Goal: Task Accomplishment & Management: Use online tool/utility

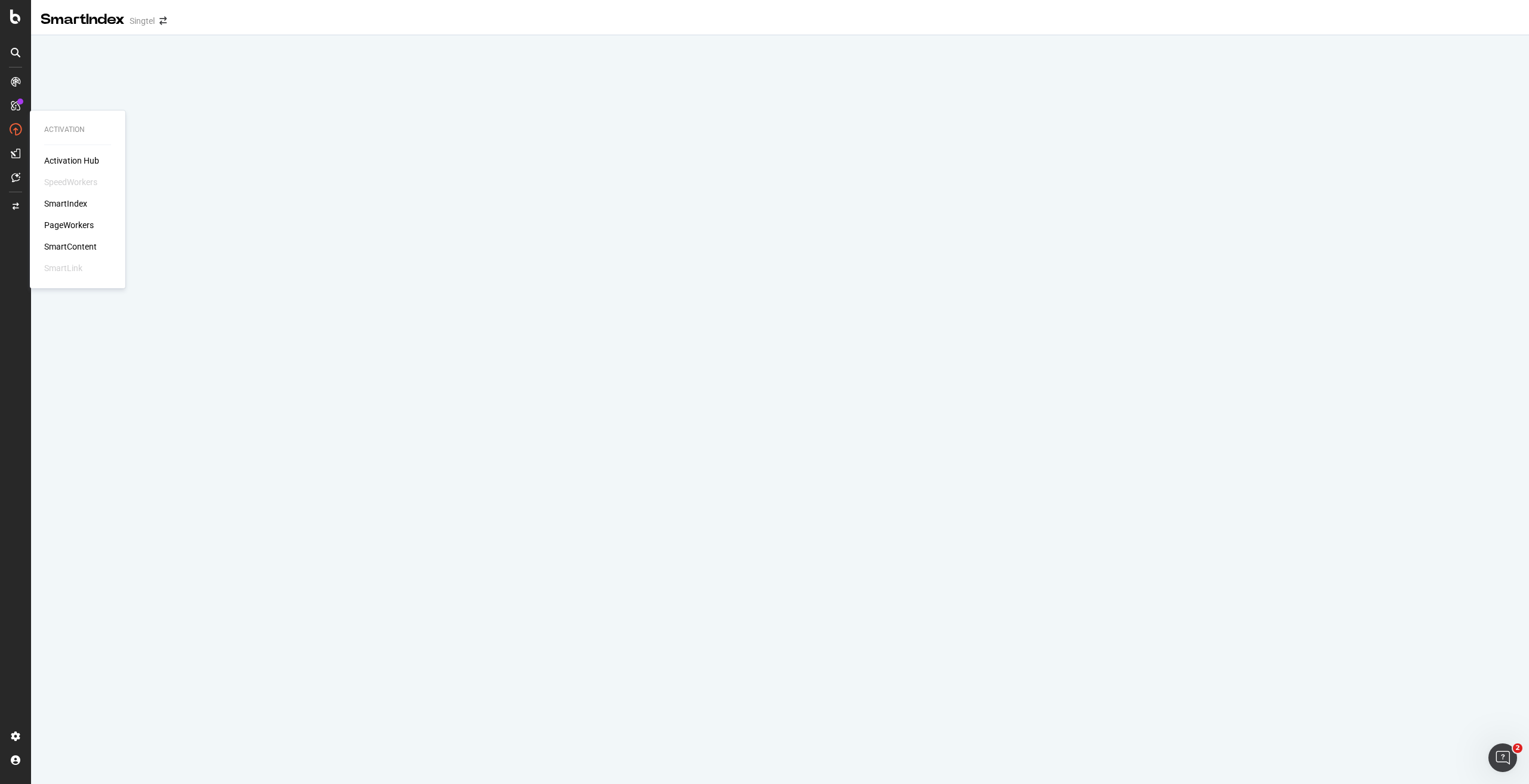
click at [78, 226] on div "PageWorkers" at bounding box center [69, 225] width 49 height 12
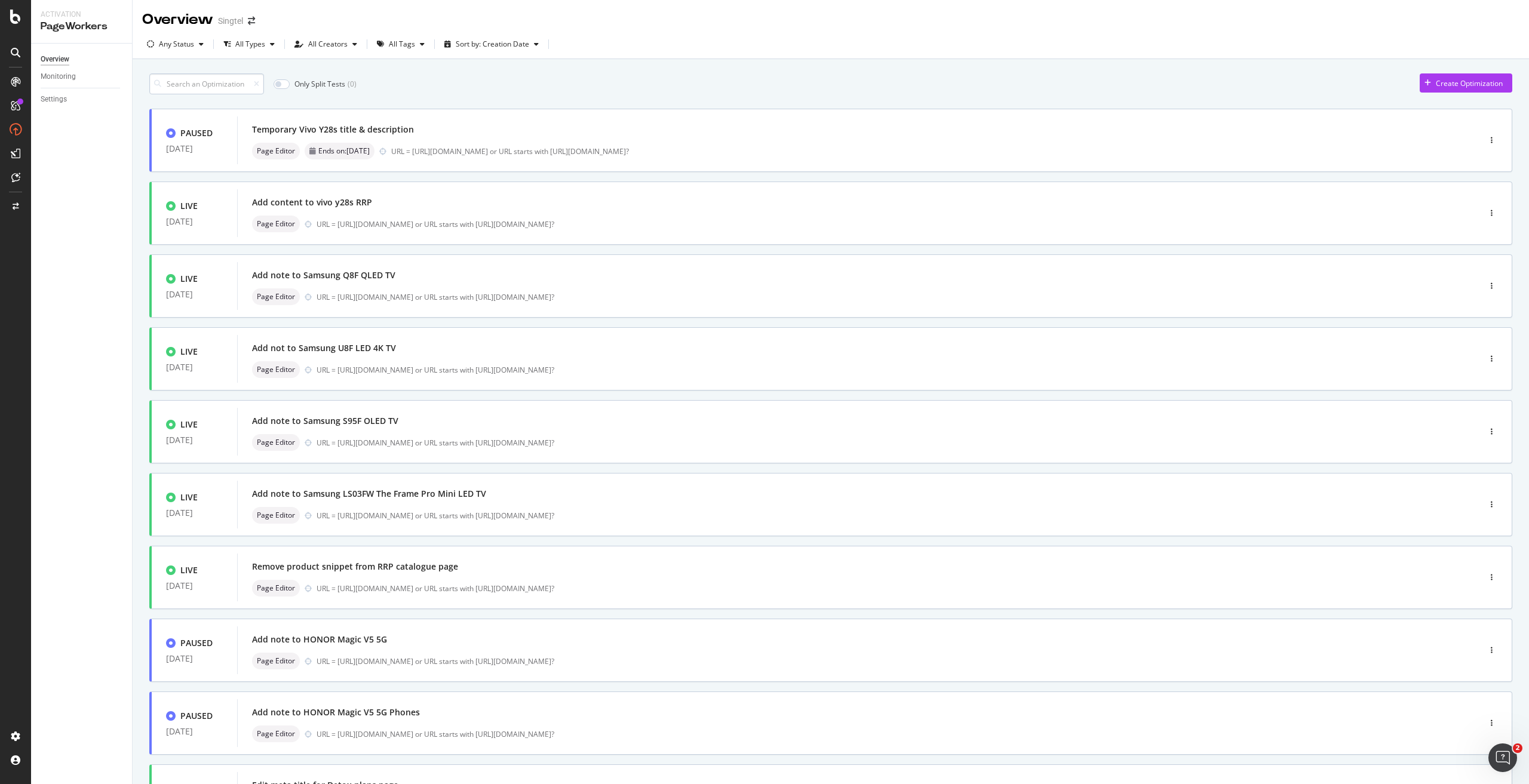
click at [172, 90] on input at bounding box center [206, 84] width 114 height 21
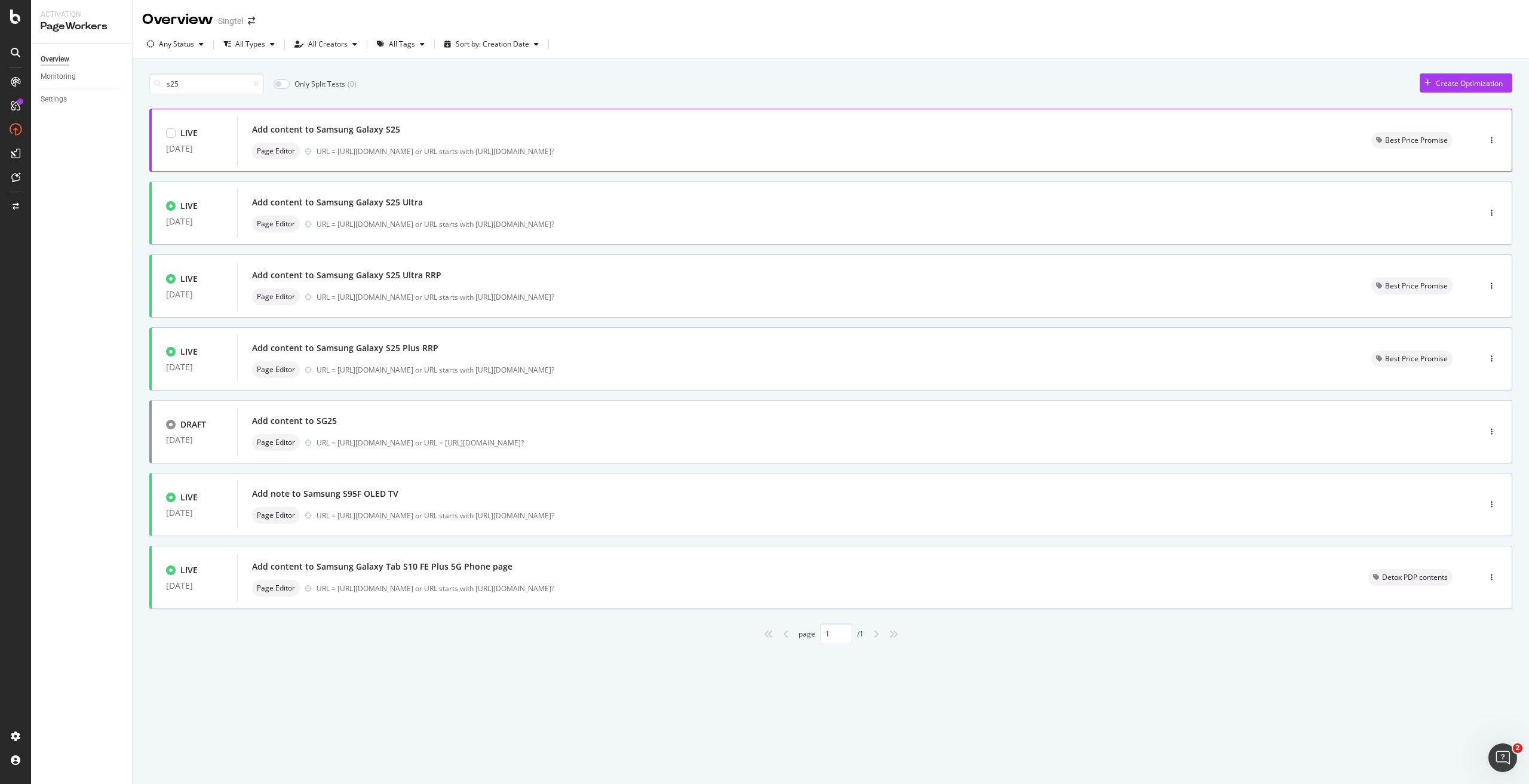
click at [468, 147] on div "URL = [URL][DOMAIN_NAME] or URL starts with [URL][DOMAIN_NAME]?" at bounding box center [829, 151] width 1026 height 10
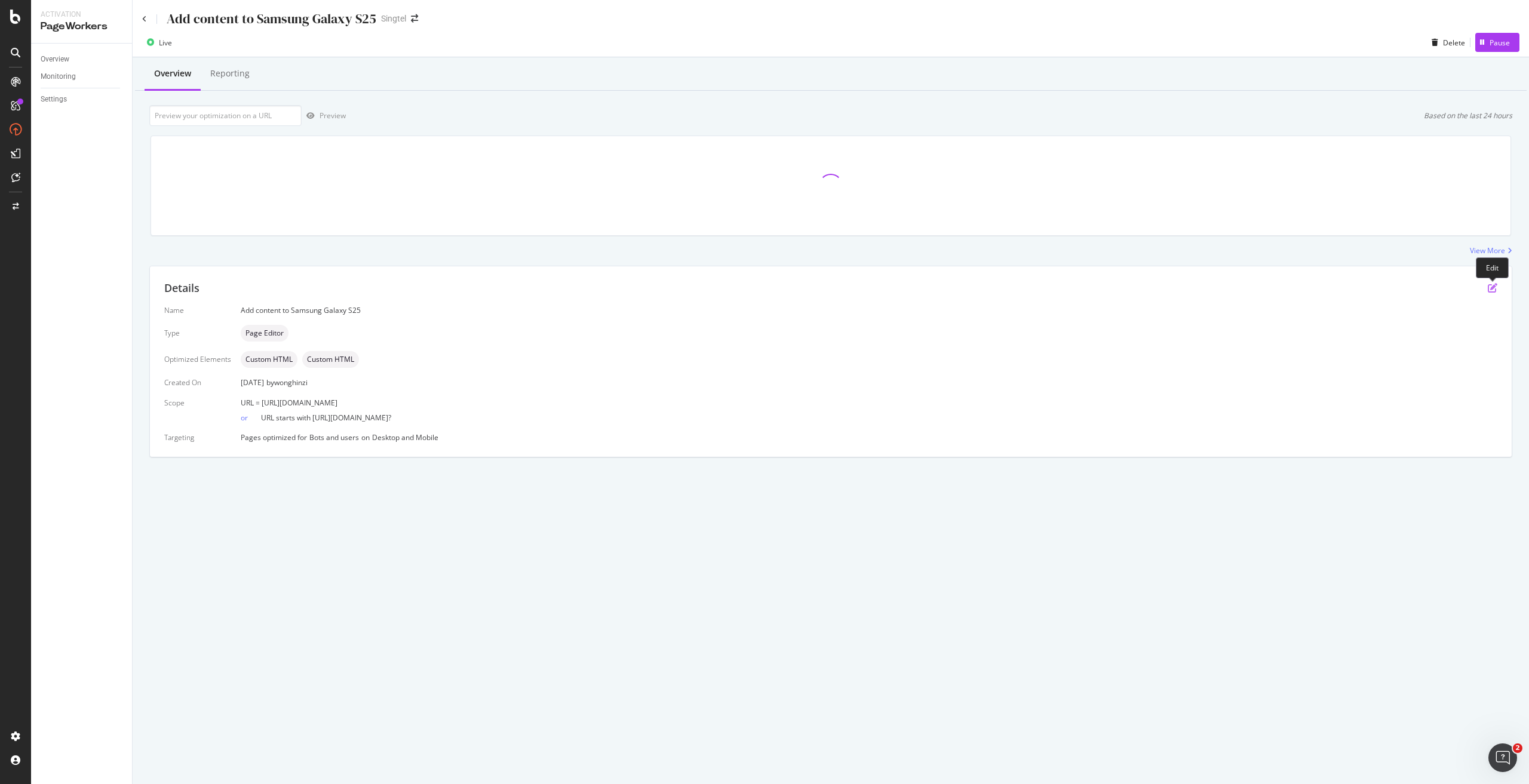
click at [1495, 290] on icon "pen-to-square" at bounding box center [1492, 288] width 10 height 10
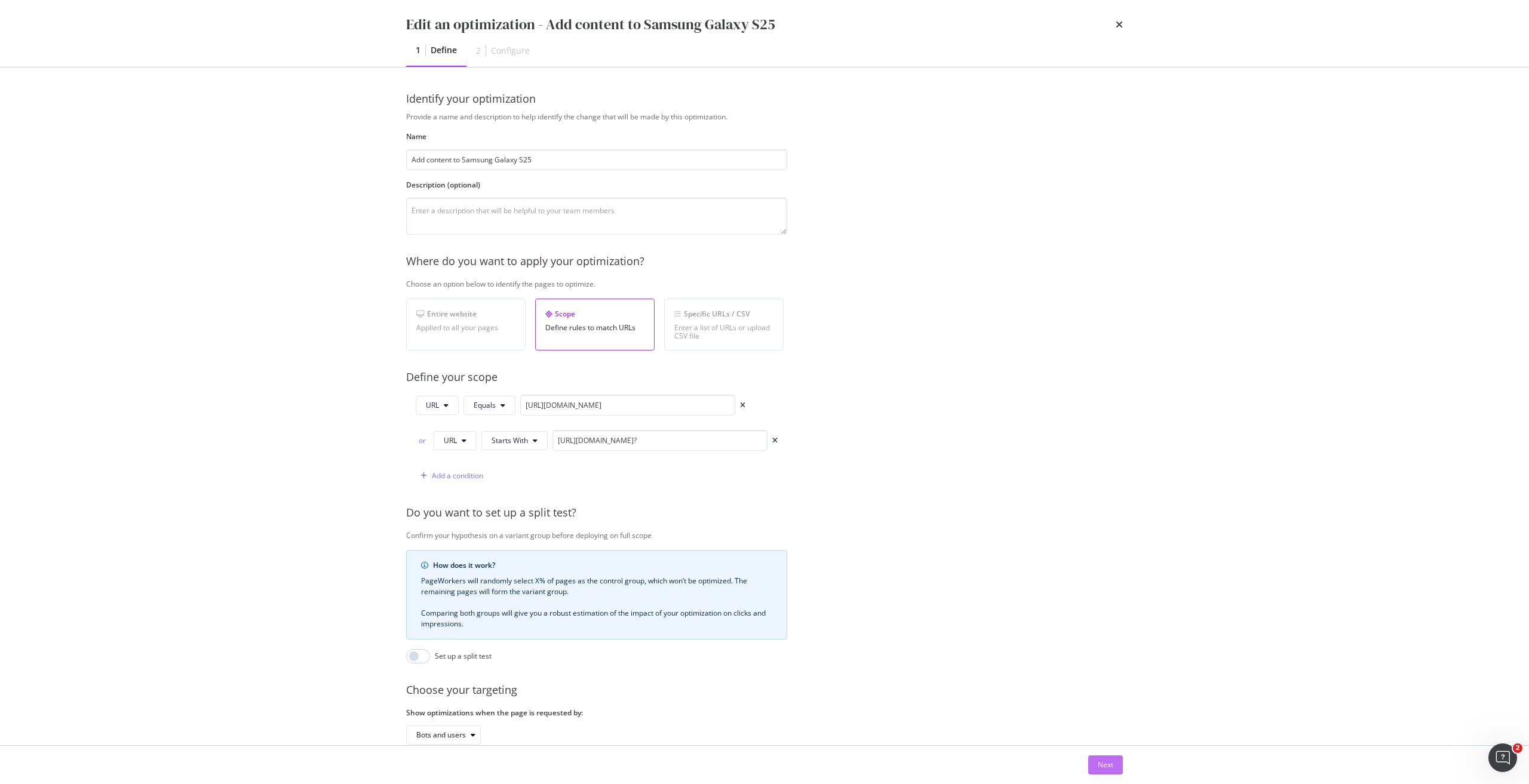
click at [1103, 768] on div "Next" at bounding box center [1106, 765] width 16 height 10
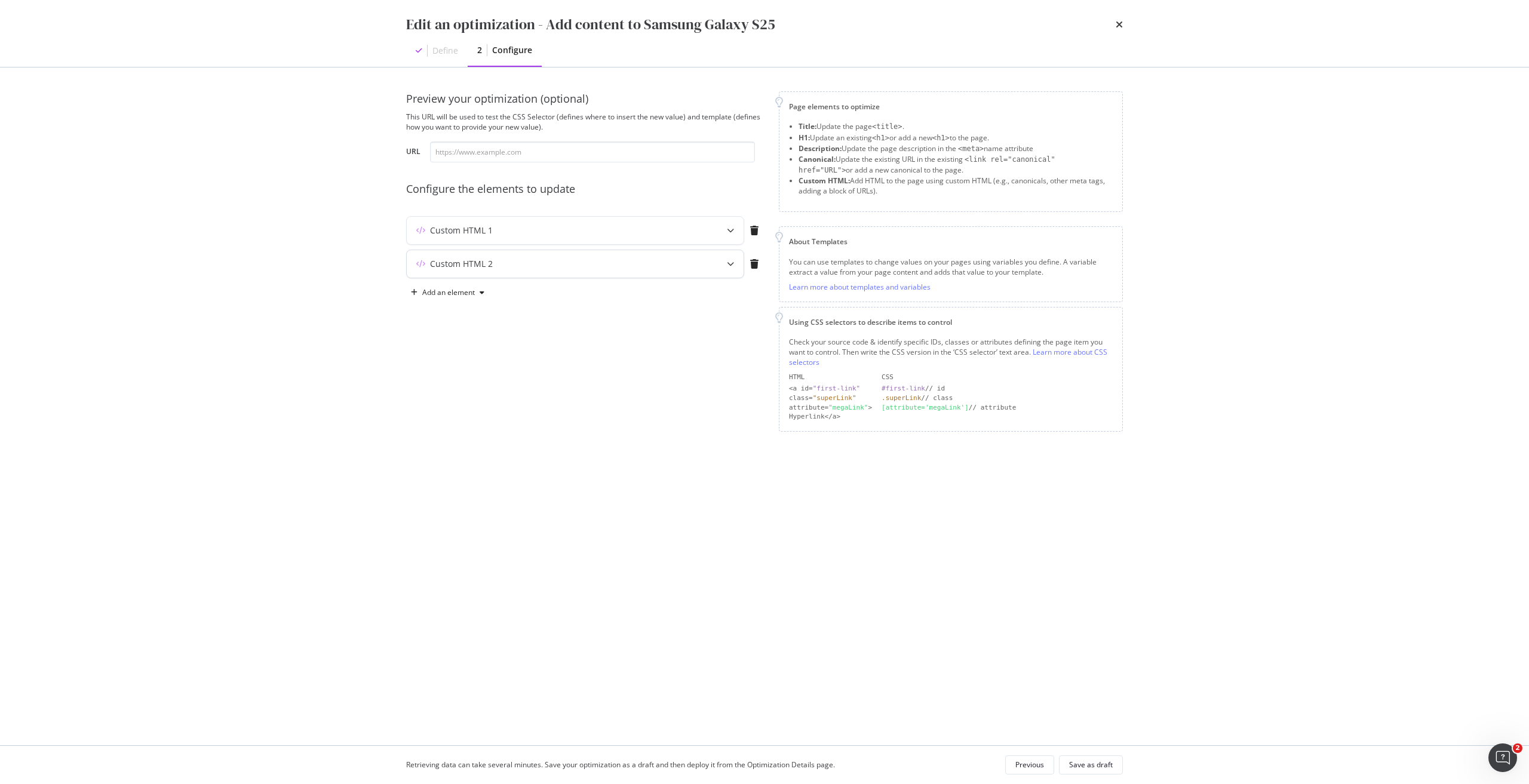
click at [713, 264] on div "Custom HTML 2" at bounding box center [575, 264] width 337 height 27
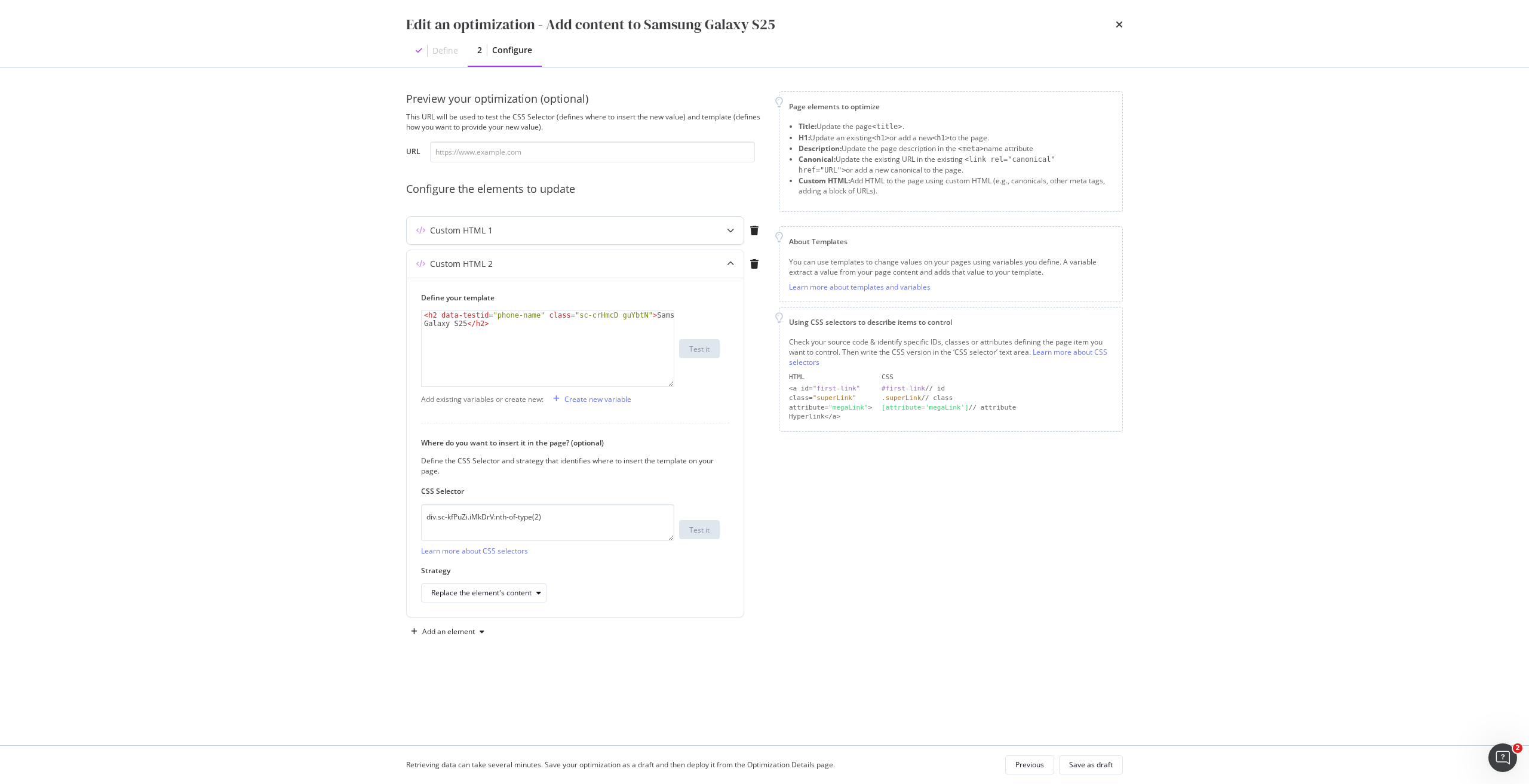
click at [667, 237] on div "Custom HTML 1" at bounding box center [575, 230] width 337 height 27
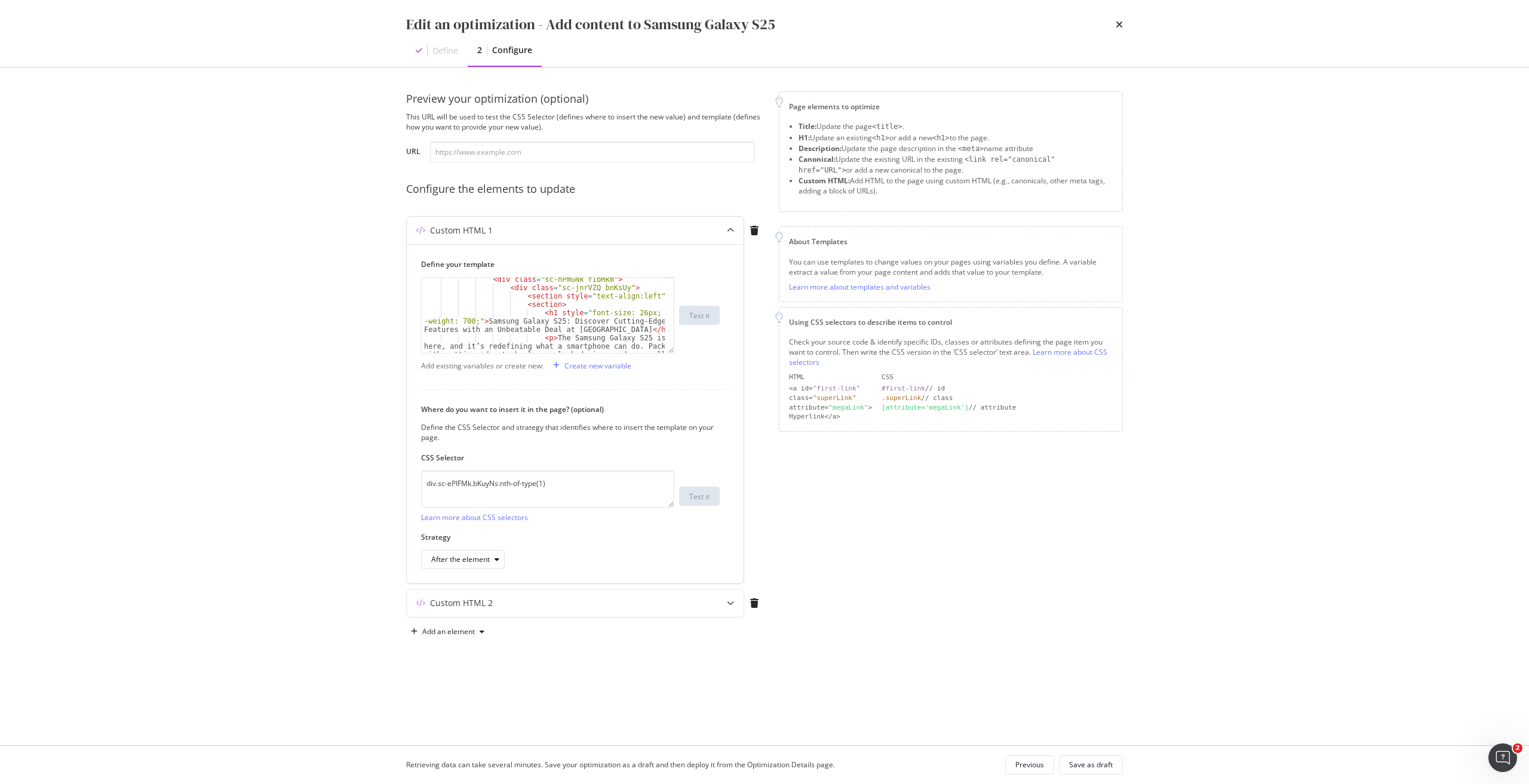
scroll to position [36, 0]
click at [1120, 24] on icon "times" at bounding box center [1119, 24] width 7 height 10
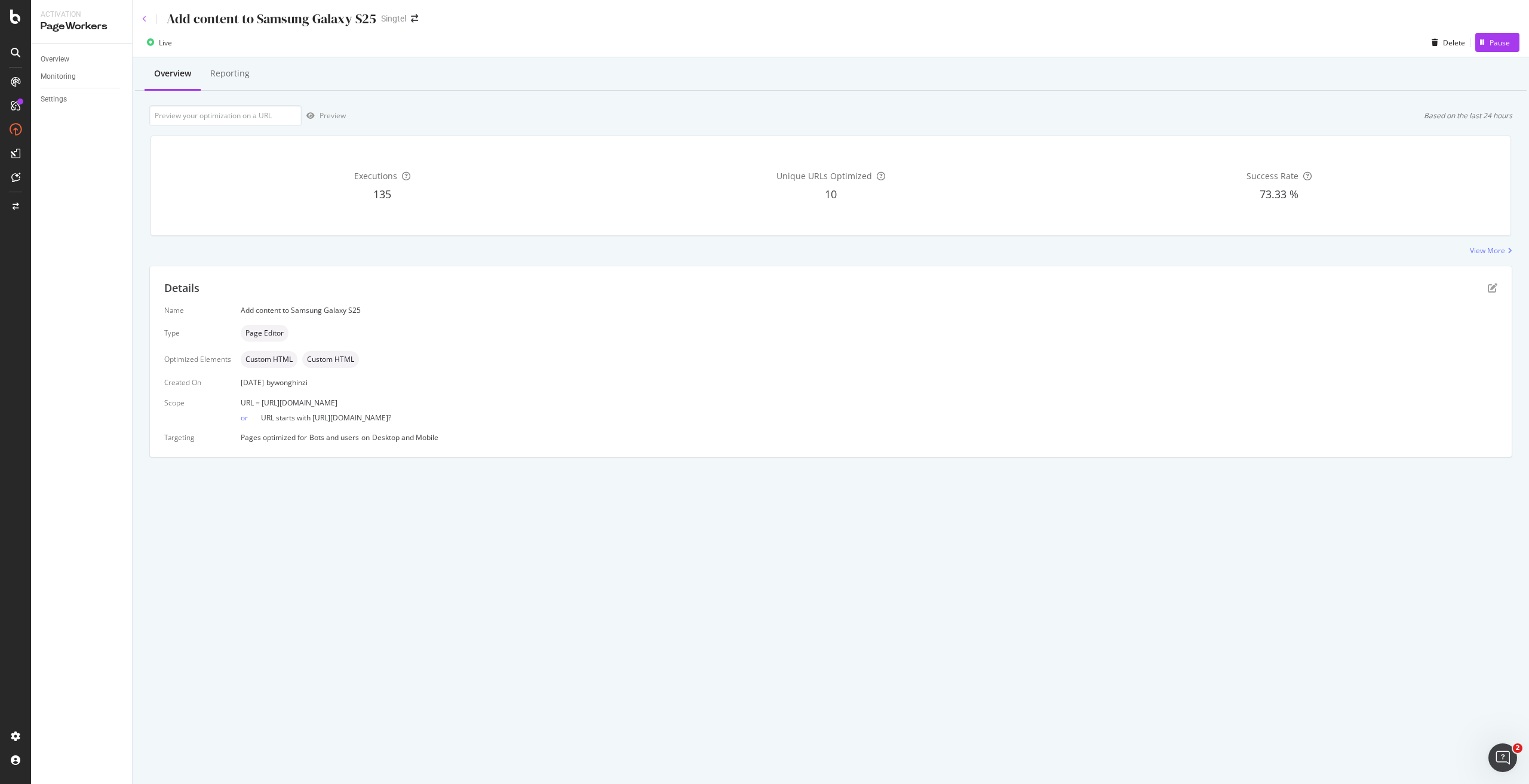
click at [142, 16] on icon at bounding box center [144, 19] width 5 height 7
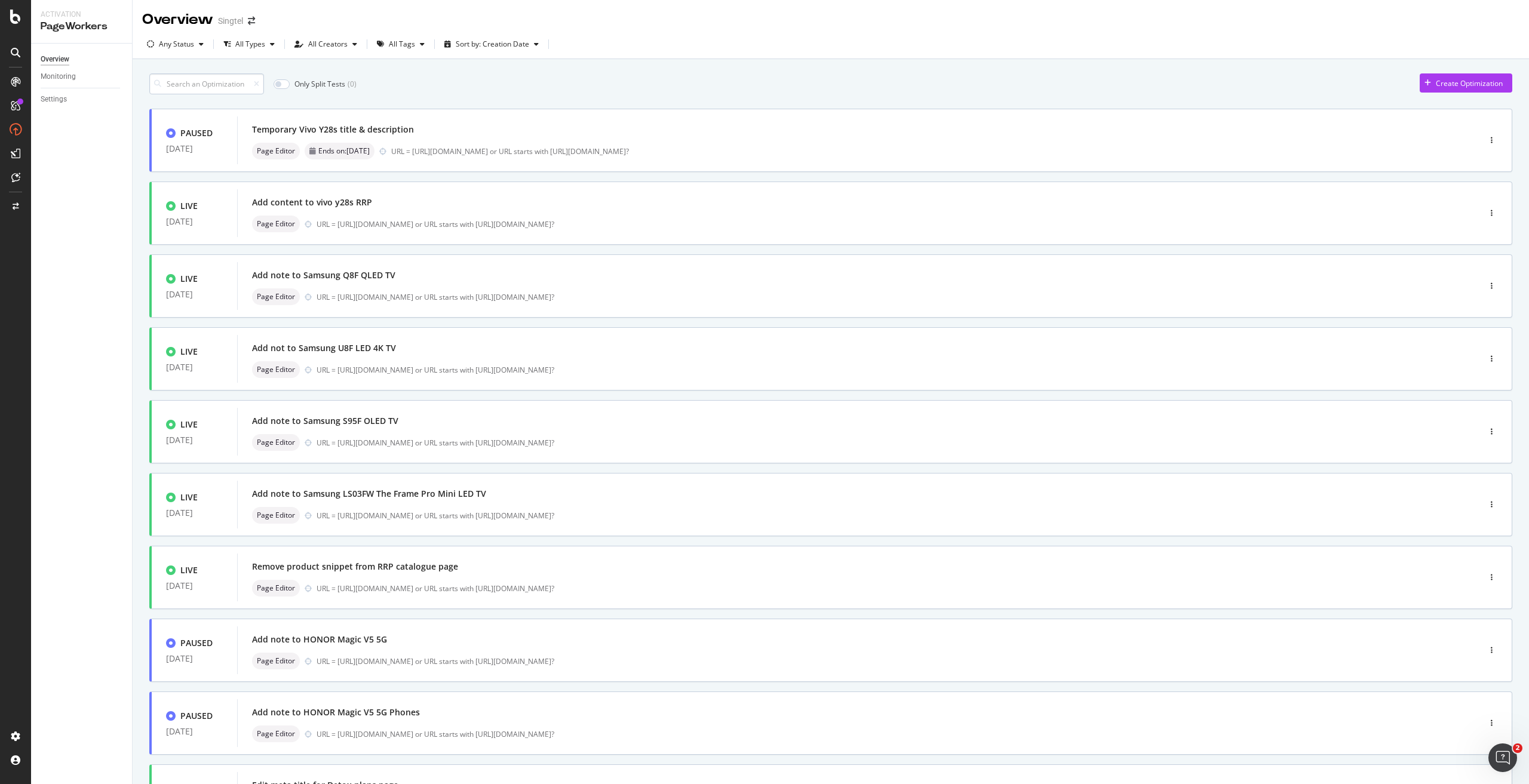
click at [222, 85] on input at bounding box center [206, 84] width 114 height 21
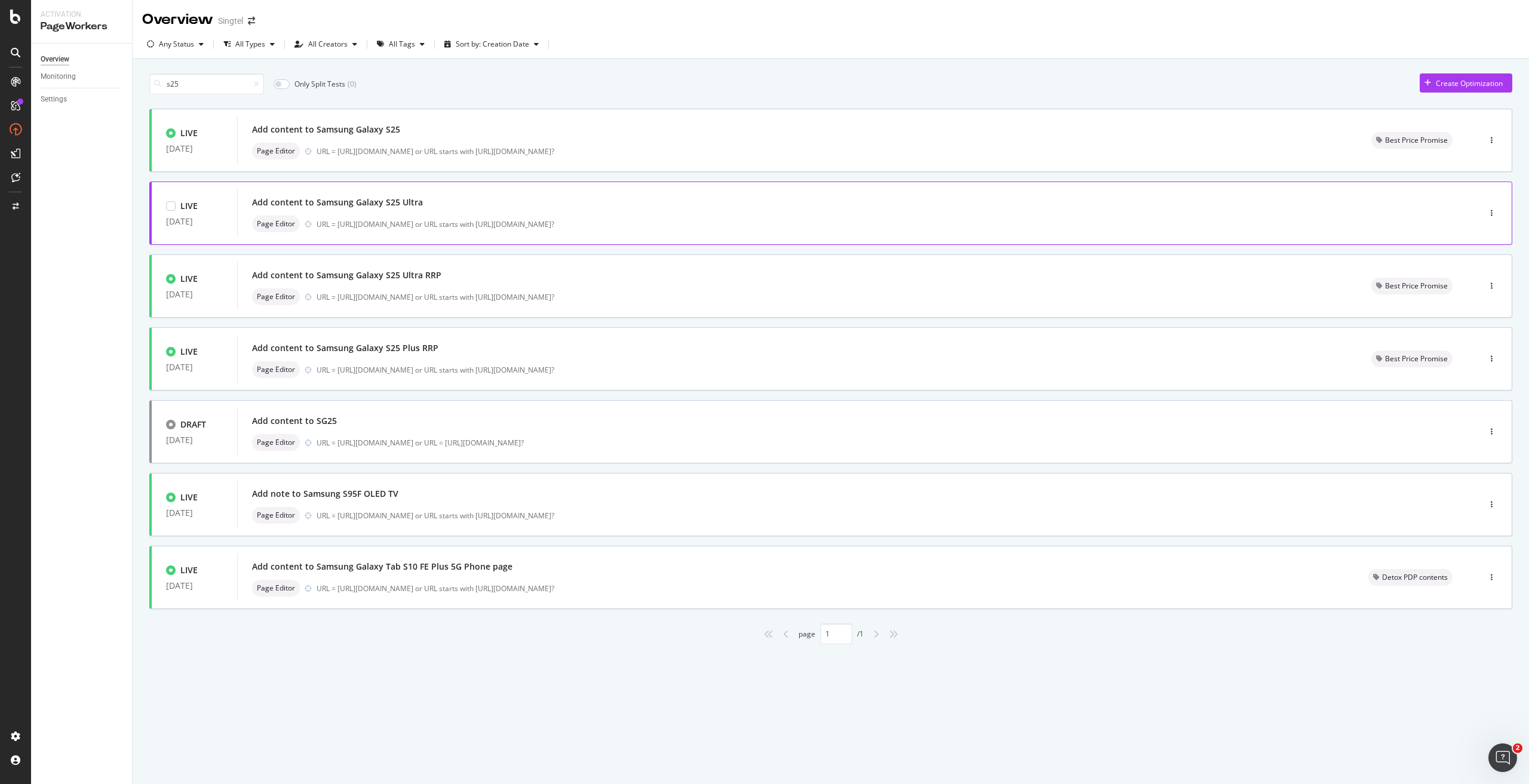
click at [420, 221] on div "URL = [URL][DOMAIN_NAME] or URL starts with [URL][DOMAIN_NAME]?" at bounding box center [873, 224] width 1112 height 10
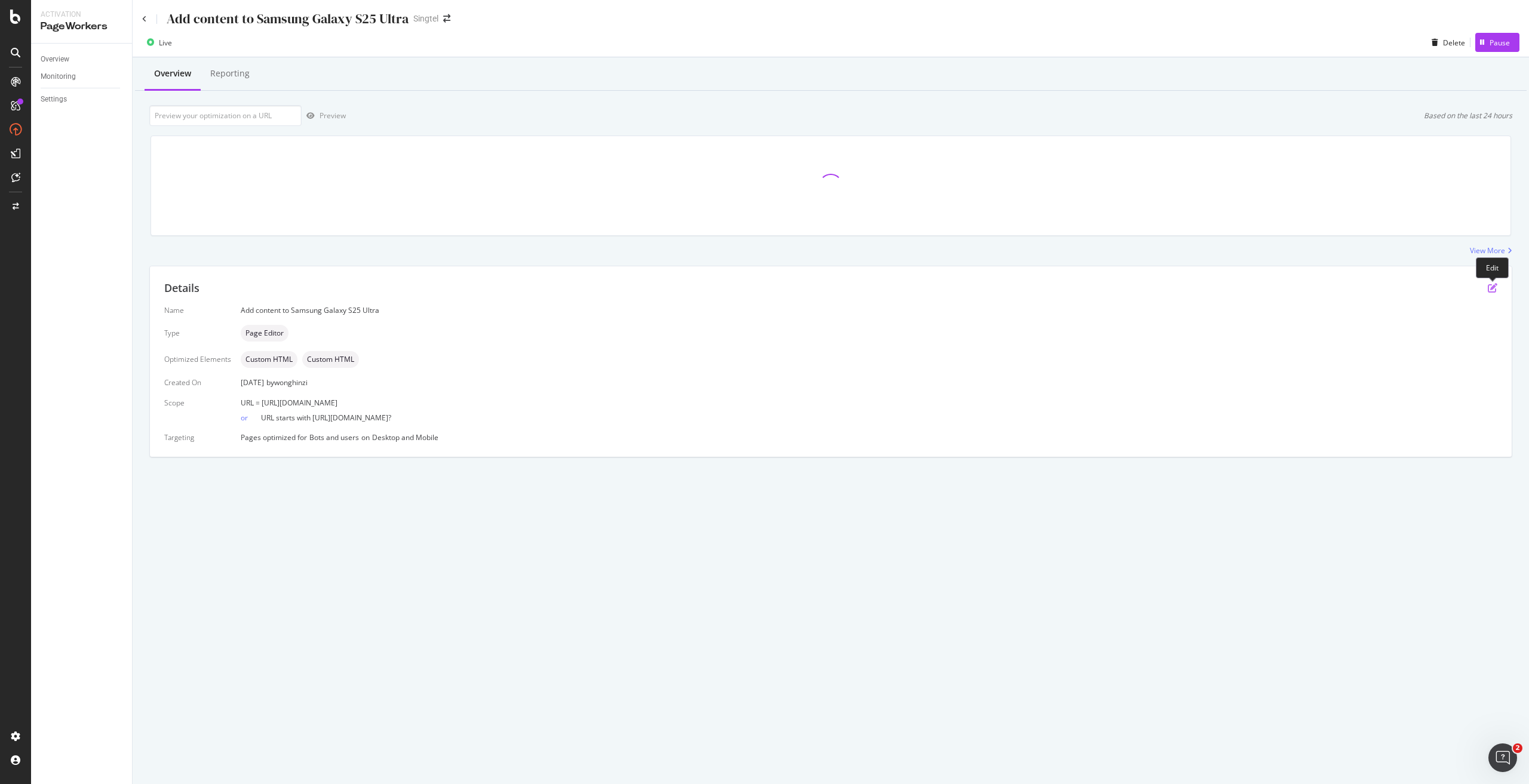
click at [1490, 287] on icon "pen-to-square" at bounding box center [1492, 288] width 10 height 10
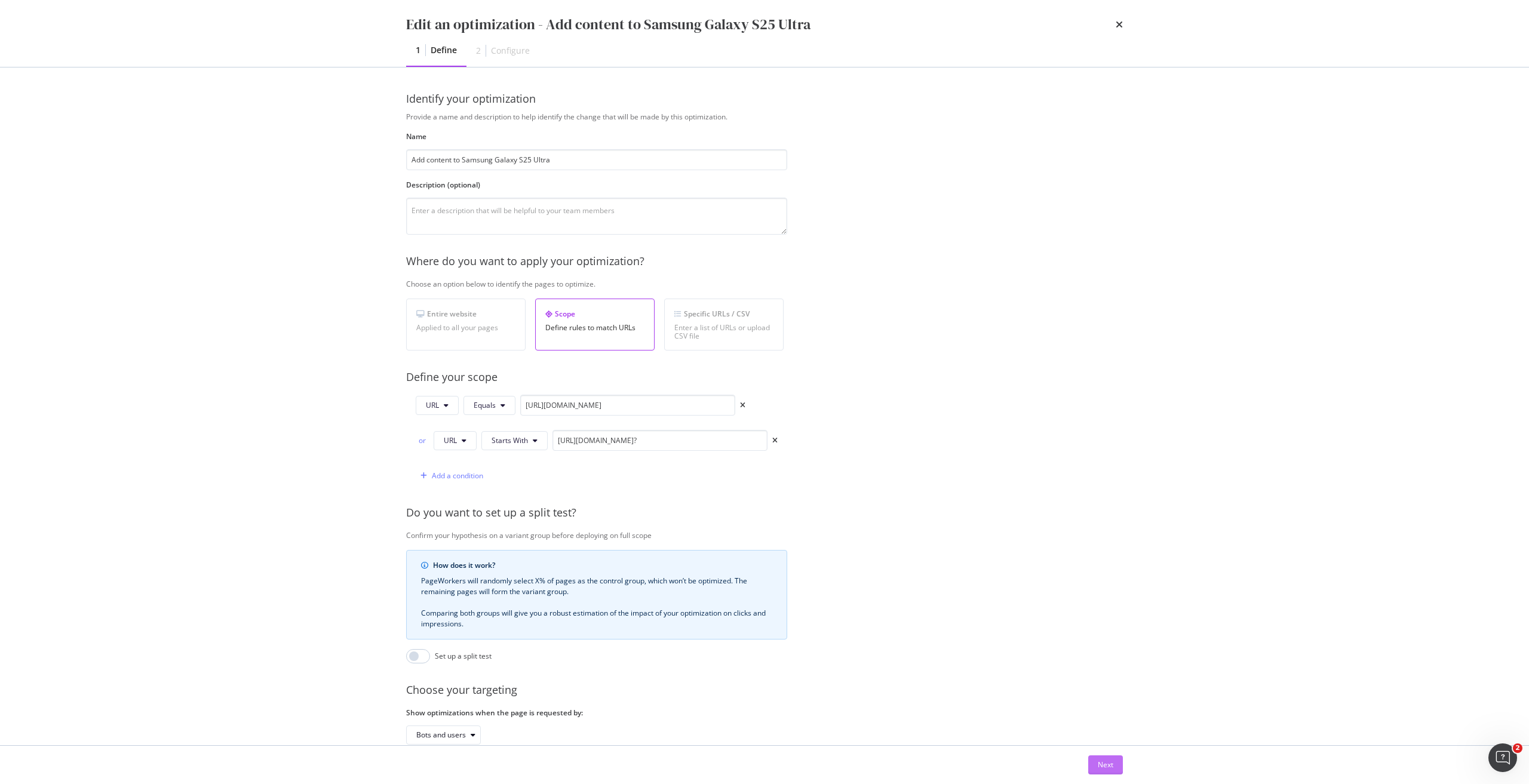
click at [1117, 769] on button "Next" at bounding box center [1105, 765] width 35 height 19
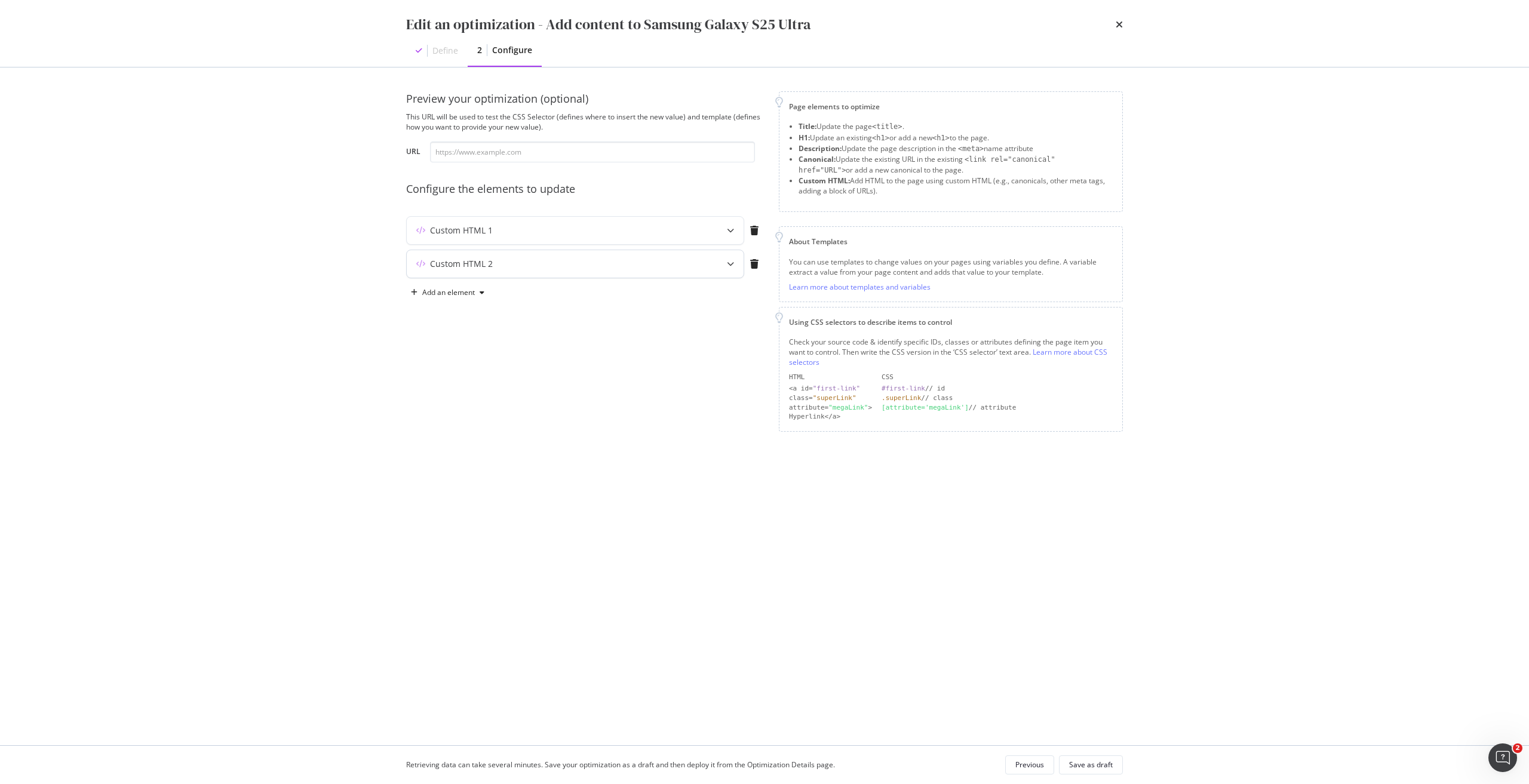
click at [726, 262] on div "modal" at bounding box center [730, 264] width 26 height 27
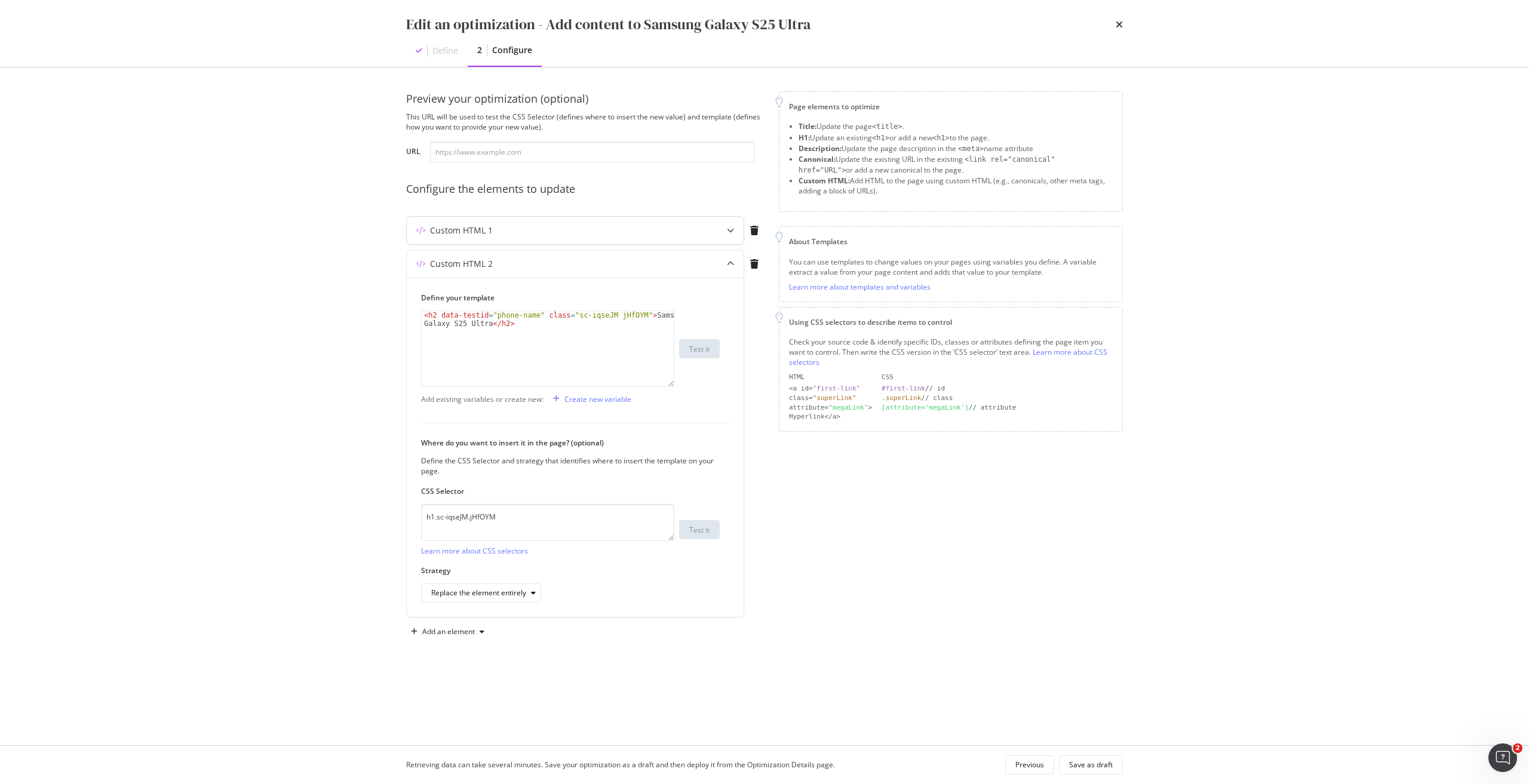
click at [687, 229] on div "Custom HTML 1" at bounding box center [552, 231] width 290 height 12
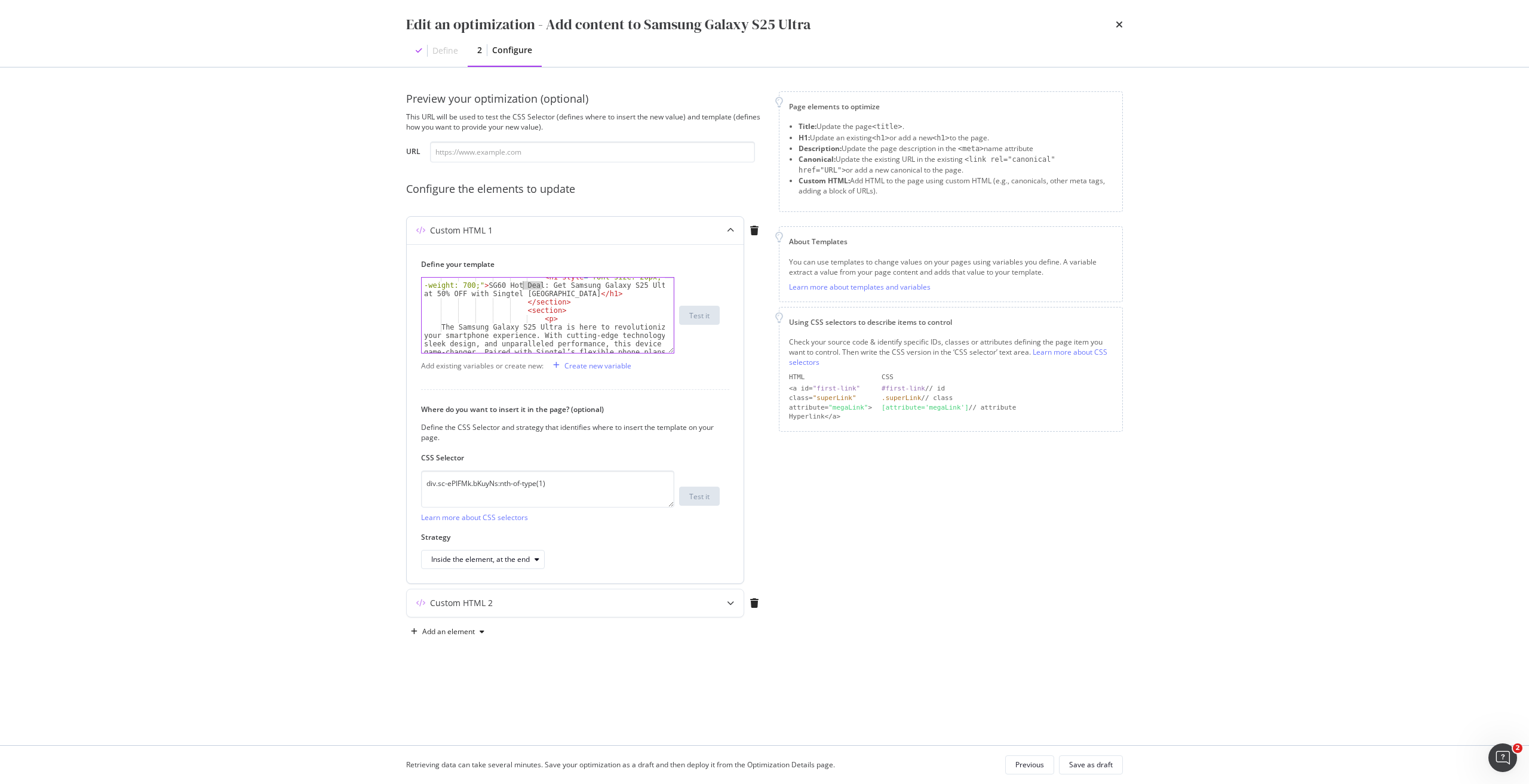
scroll to position [67, 0]
drag, startPoint x: 544, startPoint y: 287, endPoint x: 482, endPoint y: 287, distance: 62.0
click at [482, 287] on div "< h1 style = "font-size: 26px; font -weight: 700;" > SG60 Hot Deal: Get Samsung…" at bounding box center [543, 348] width 243 height 142
drag, startPoint x: 599, startPoint y: 293, endPoint x: 636, endPoint y: 293, distance: 37.0
click at [636, 293] on div "< h1 style = "font-size: 26px; font -weight: 700;" > Get Samsung Galaxy S25 Ult…" at bounding box center [543, 348] width 243 height 142
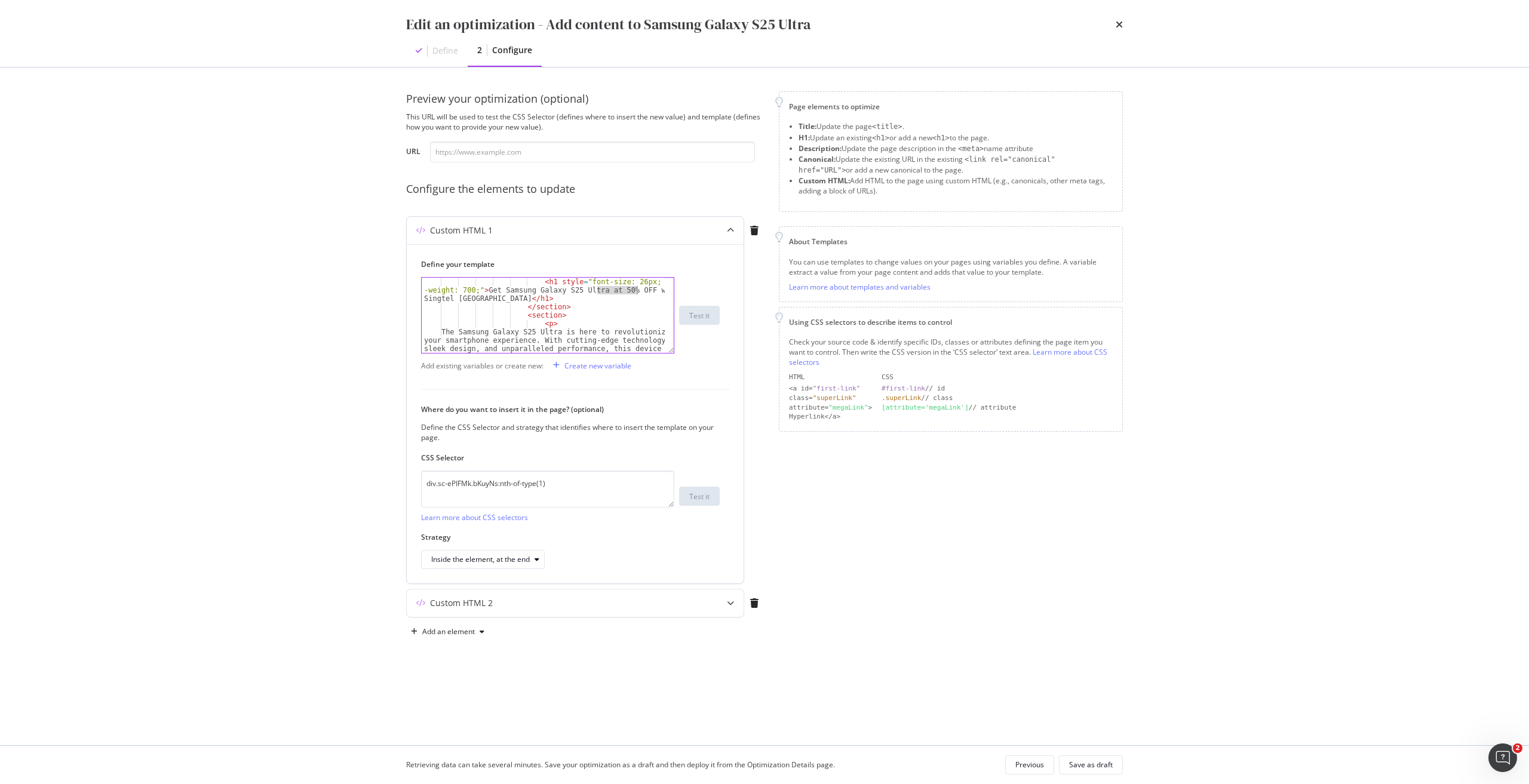
paste textarea "$450"
click at [594, 293] on div "< h1 style = "font-size: 26px; font -weight: 700;" > Get Samsung Galaxy S25 Ult…" at bounding box center [543, 348] width 243 height 142
drag, startPoint x: 600, startPoint y: 291, endPoint x: 629, endPoint y: 292, distance: 29.0
click at [629, 292] on div "< h1 style = "font-size: 26px; font -weight: 700;" > Get Samsung Galaxy S25 Ult…" at bounding box center [543, 348] width 243 height 142
click at [606, 293] on div "< h1 style = "font-size: 26px; font -weight: 700;" > Get Samsung Galaxy S25 Ult…" at bounding box center [543, 315] width 243 height 75
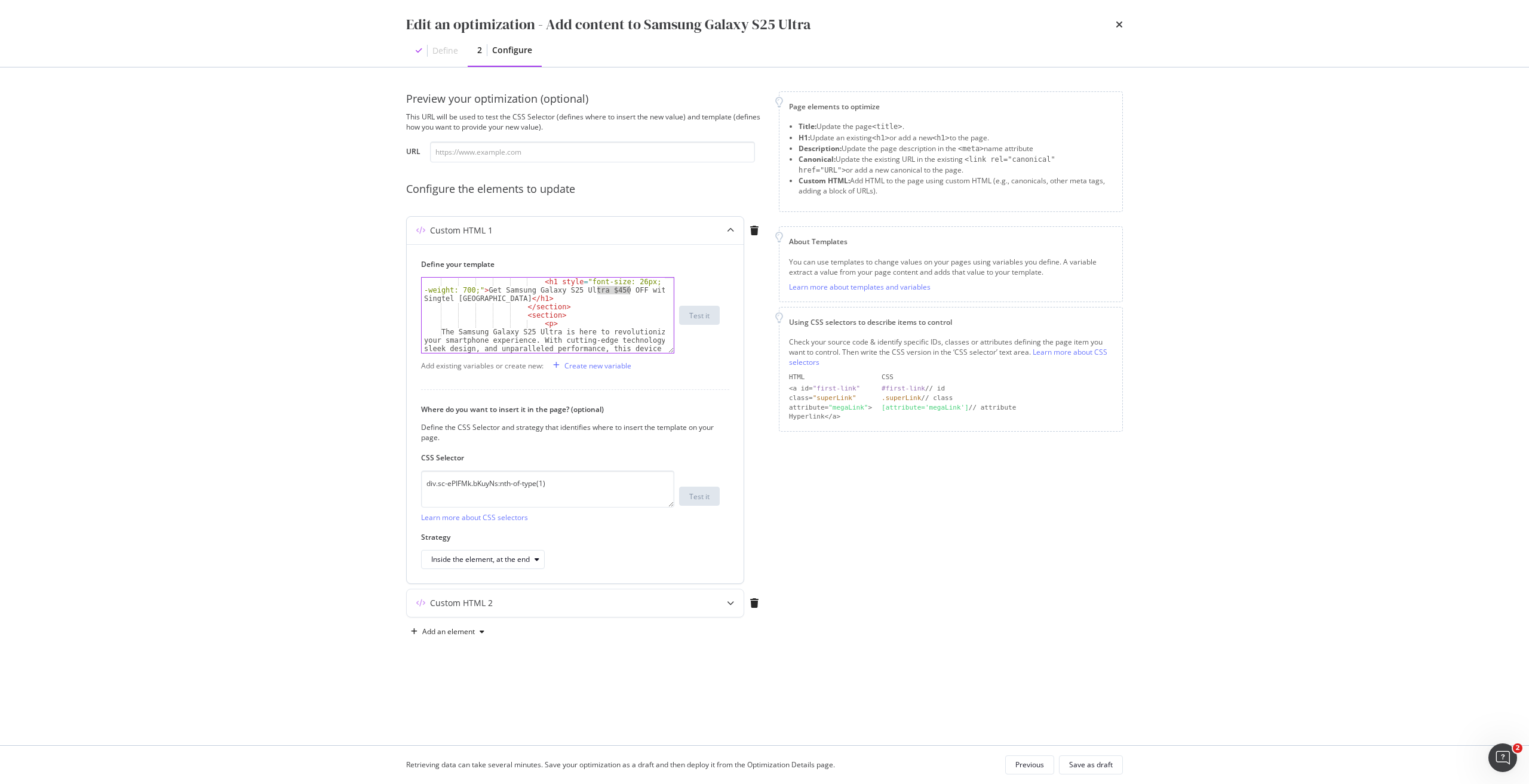
drag, startPoint x: 597, startPoint y: 293, endPoint x: 630, endPoint y: 292, distance: 33.0
click at [630, 292] on div "< h1 style = "font-size: 26px; font -weight: 700;" > Get Samsung Galaxy S25 Ult…" at bounding box center [543, 348] width 243 height 142
click at [496, 294] on div "< h1 style = "font-size: 26px; font -weight: 700;" > Get Samsung Galaxy S25 Ult…" at bounding box center [543, 348] width 243 height 142
paste textarea "$450 OFF"
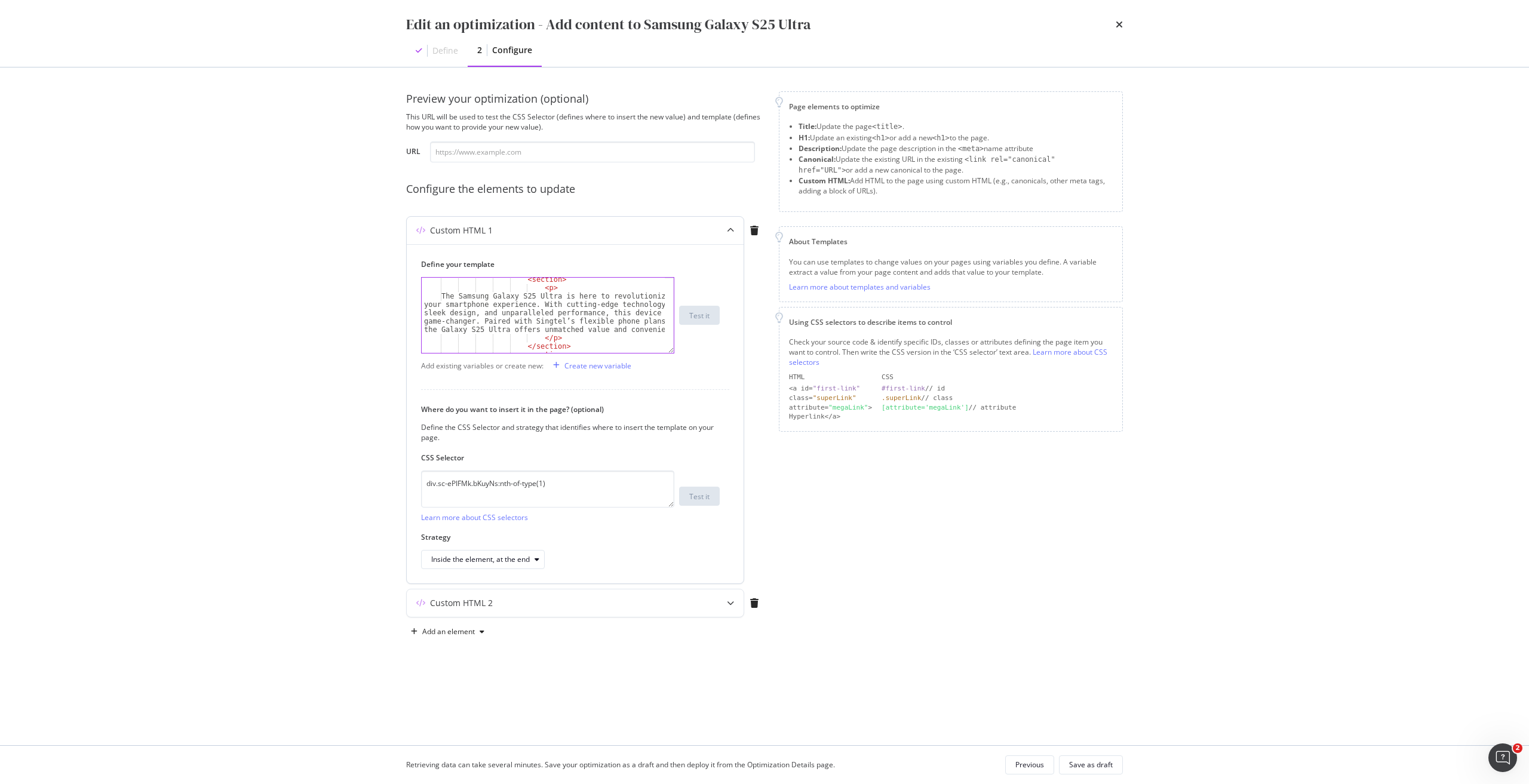
scroll to position [139, 0]
click at [535, 326] on div "The Samsung Galaxy S25 Ultra is here to revolutionize your smartphone experienc…" at bounding box center [543, 331] width 243 height 150
click at [519, 321] on div "The Samsung Galaxy S25 Ultra is here to revolutionize your smartphone experienc…" at bounding box center [543, 331] width 243 height 150
click at [574, 337] on div "< p > Celebrate SG60 with an exclusive offer: the Samsung Galaxy S25 256GB is n…" at bounding box center [543, 331] width 243 height 125
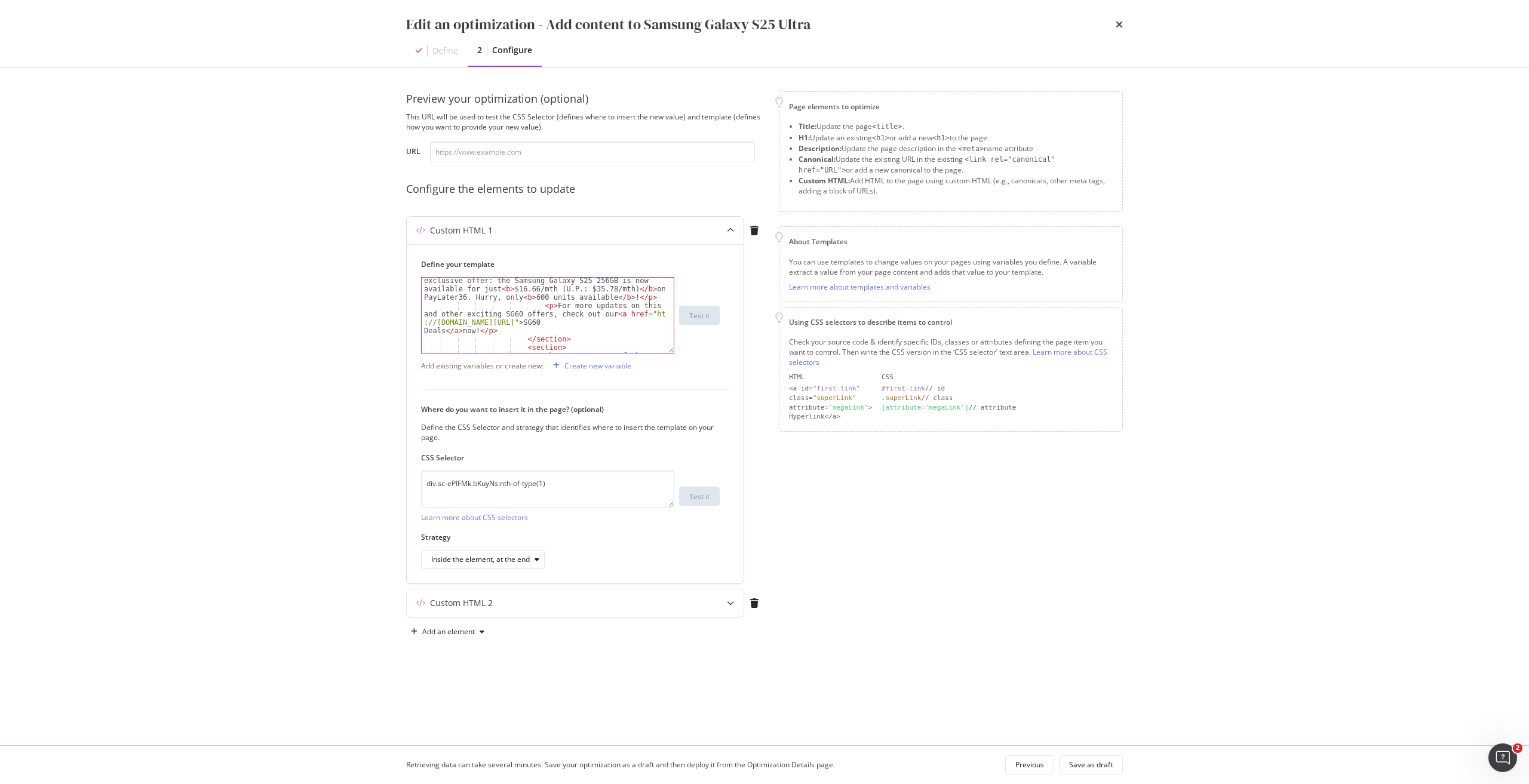
type textarea "<p>For more updates on this deal and other exciting SG60 offers, check out our …"
type textarea "</section>"
click at [1114, 766] on button "Save as draft" at bounding box center [1091, 765] width 64 height 19
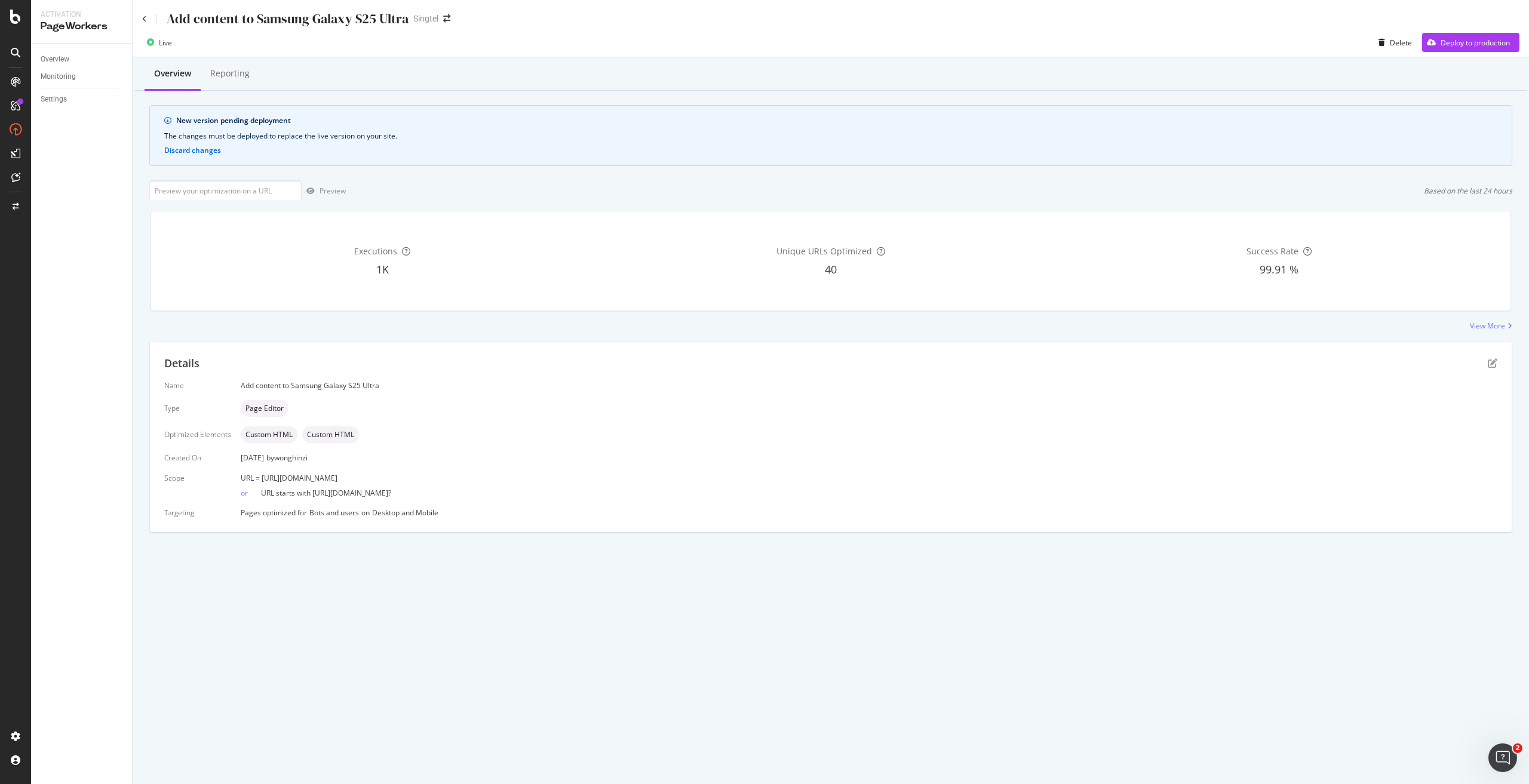
drag, startPoint x: 475, startPoint y: 479, endPoint x: 261, endPoint y: 474, distance: 214.1
click at [261, 474] on div "URL = [URL][DOMAIN_NAME]" at bounding box center [869, 478] width 1257 height 10
copy span "[URL][DOMAIN_NAME]"
click at [252, 198] on input "url" at bounding box center [225, 191] width 152 height 21
paste input "[URL][DOMAIN_NAME]"
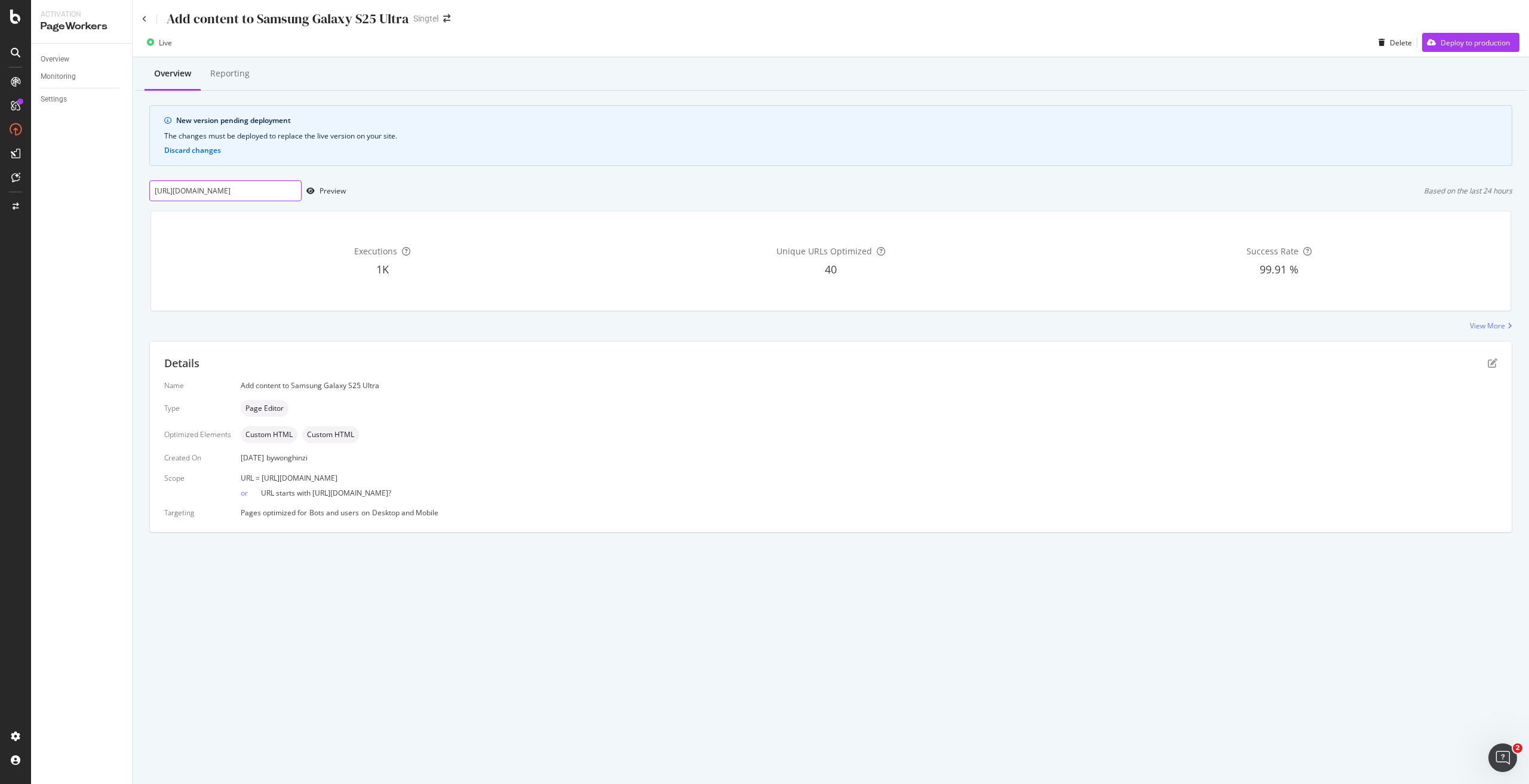
scroll to position [0, 55]
type input "[URL][DOMAIN_NAME]"
click at [326, 194] on div "Preview" at bounding box center [332, 191] width 26 height 10
click at [1492, 362] on icon "pen-to-square" at bounding box center [1492, 363] width 10 height 10
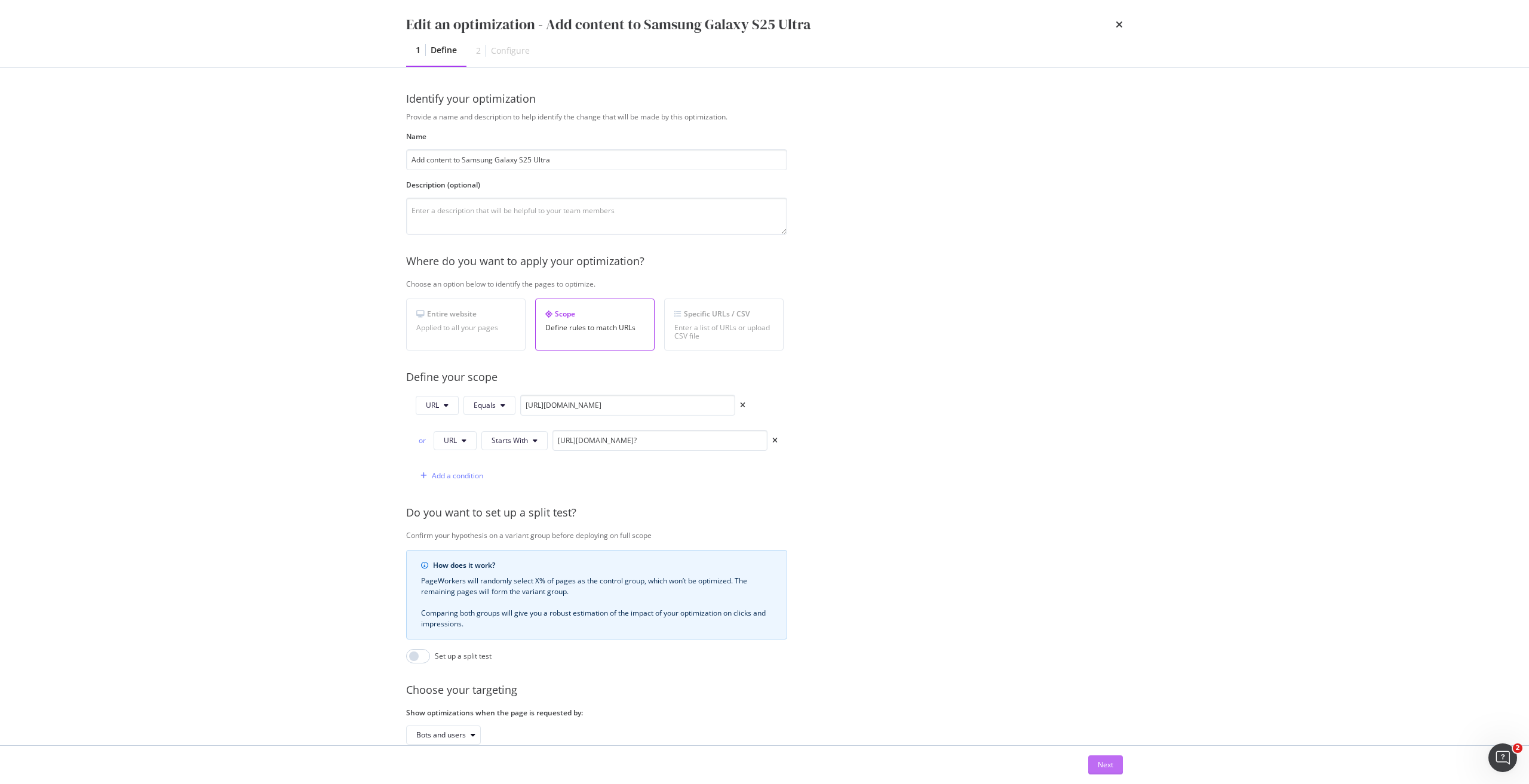
click at [1111, 762] on div "Next" at bounding box center [1106, 765] width 16 height 10
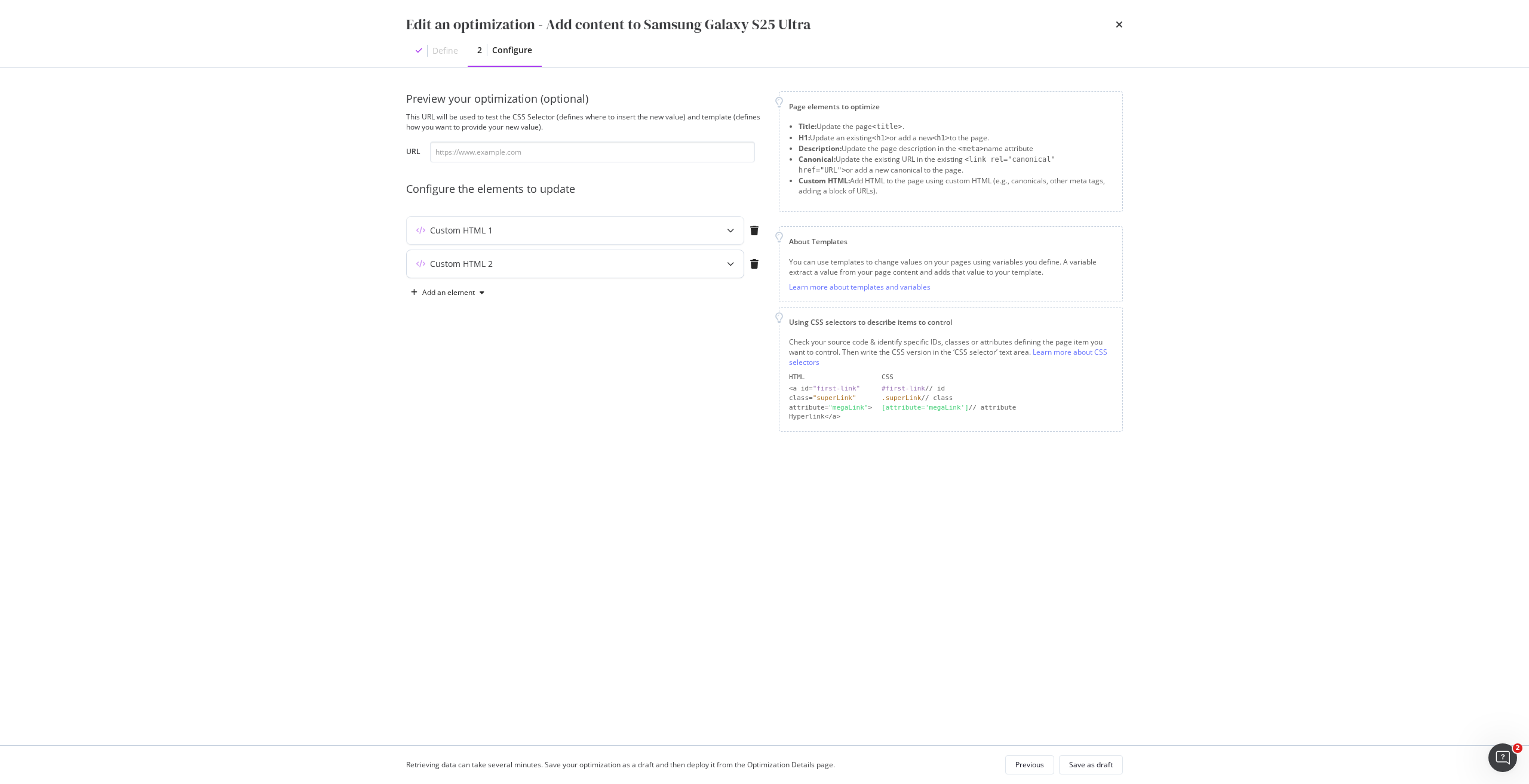
click at [628, 259] on div "Custom HTML 2" at bounding box center [552, 264] width 290 height 12
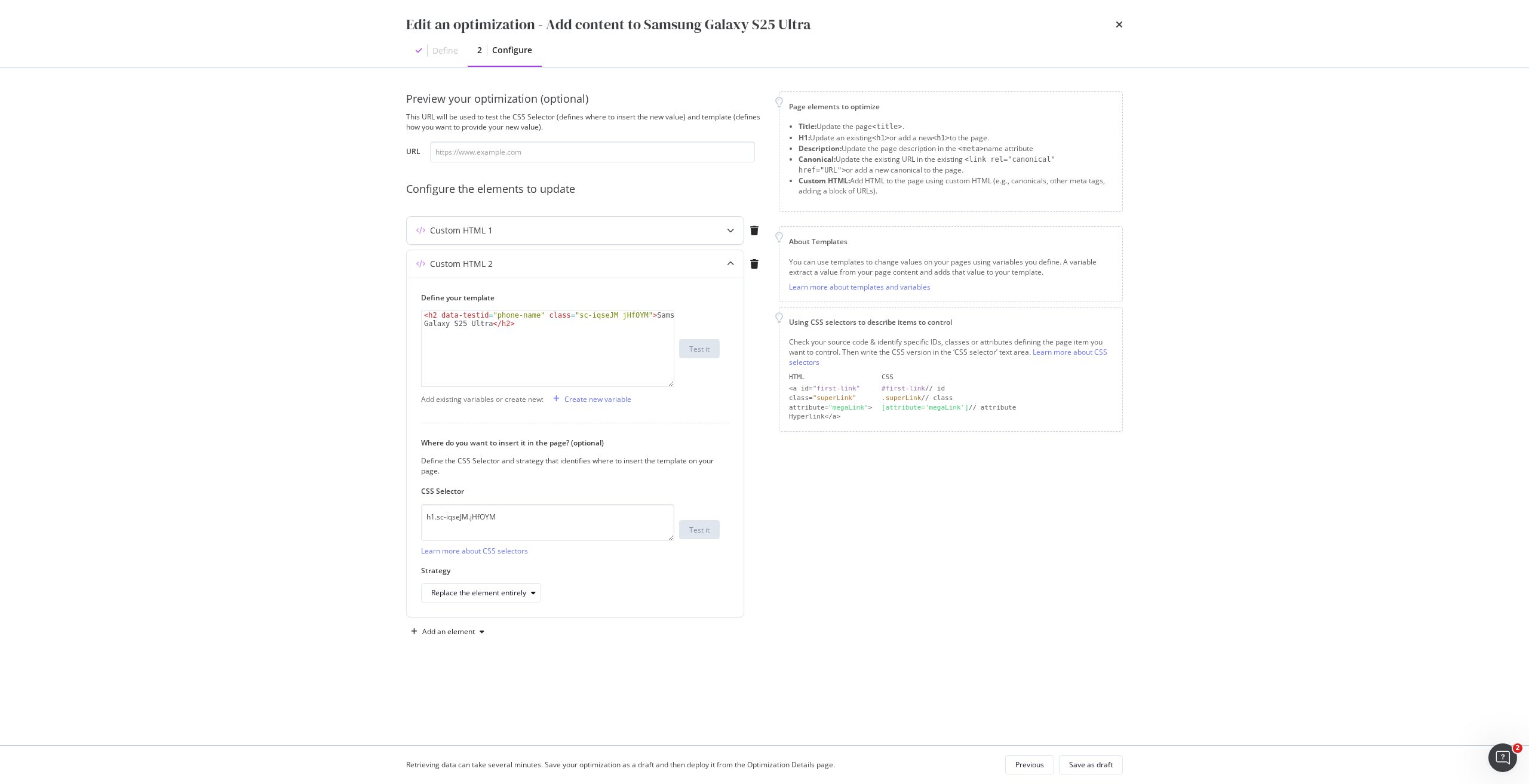
click at [579, 234] on div "Custom HTML 1" at bounding box center [552, 231] width 290 height 12
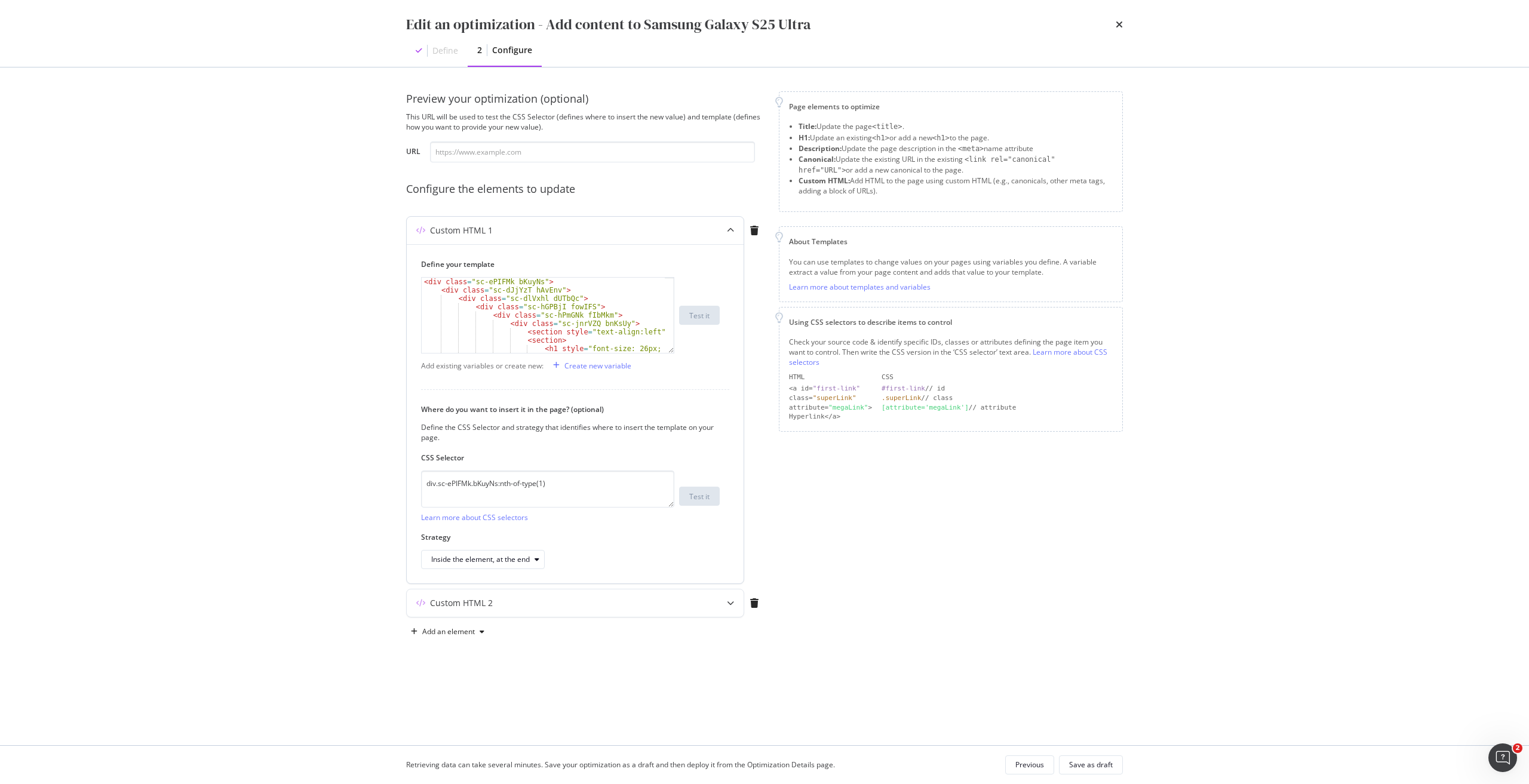
scroll to position [36, 0]
drag, startPoint x: 497, startPoint y: 323, endPoint x: 520, endPoint y: 320, distance: 23.2
click at [520, 320] on div "< div class = "sc-hPmGNk fIbMkm" > < div class = "sc-jnrVZQ bnKsUy" > < section…" at bounding box center [543, 321] width 243 height 92
type textarea "<h1 style="font-size: 26px; font-weight: 700;">Get $450 OFF the Samsung Galaxy …"
click at [1088, 765] on div "Save as draft" at bounding box center [1091, 765] width 44 height 10
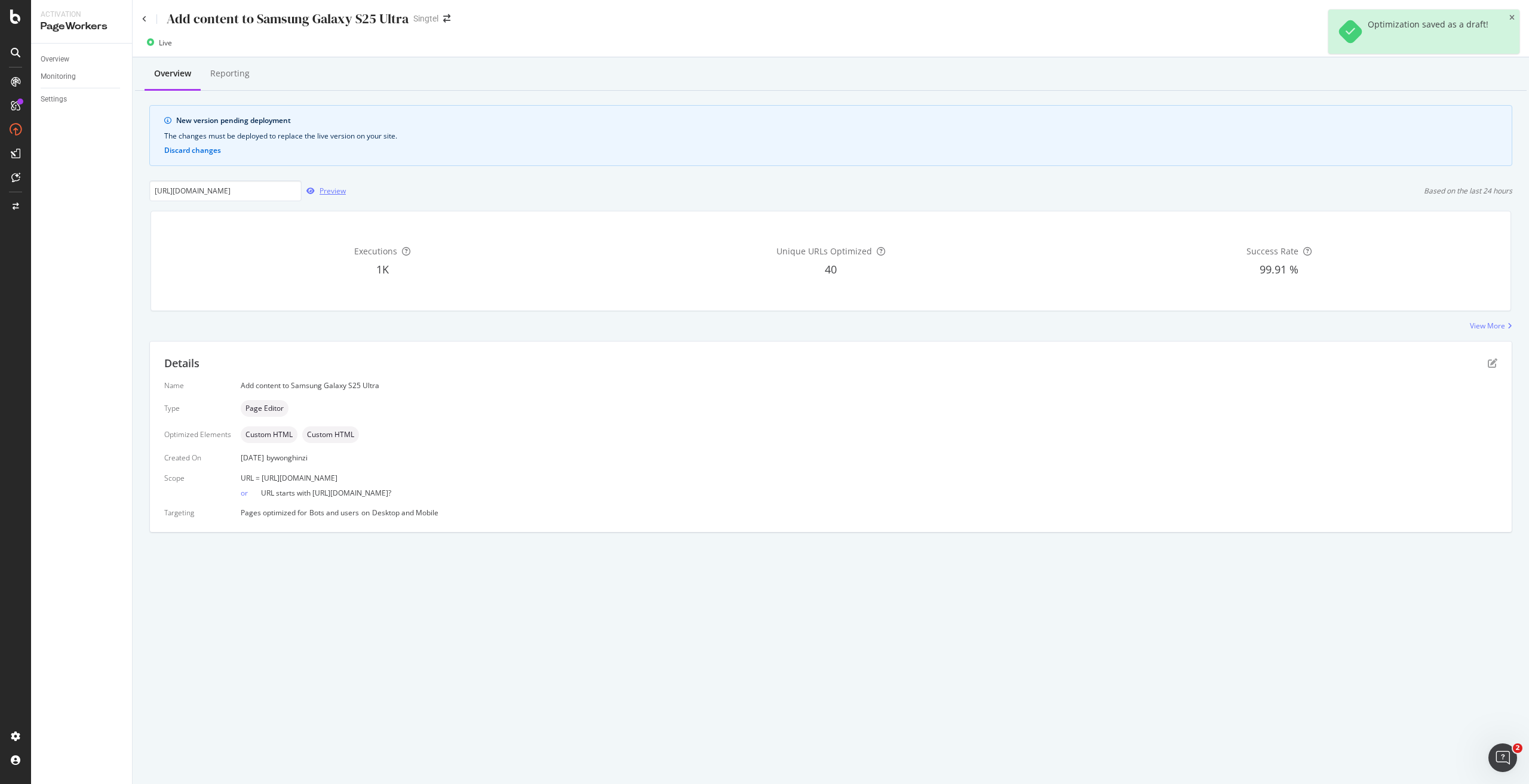
click at [343, 189] on div "Preview" at bounding box center [332, 191] width 26 height 10
click at [1460, 40] on div "Deploy to production" at bounding box center [1475, 43] width 69 height 10
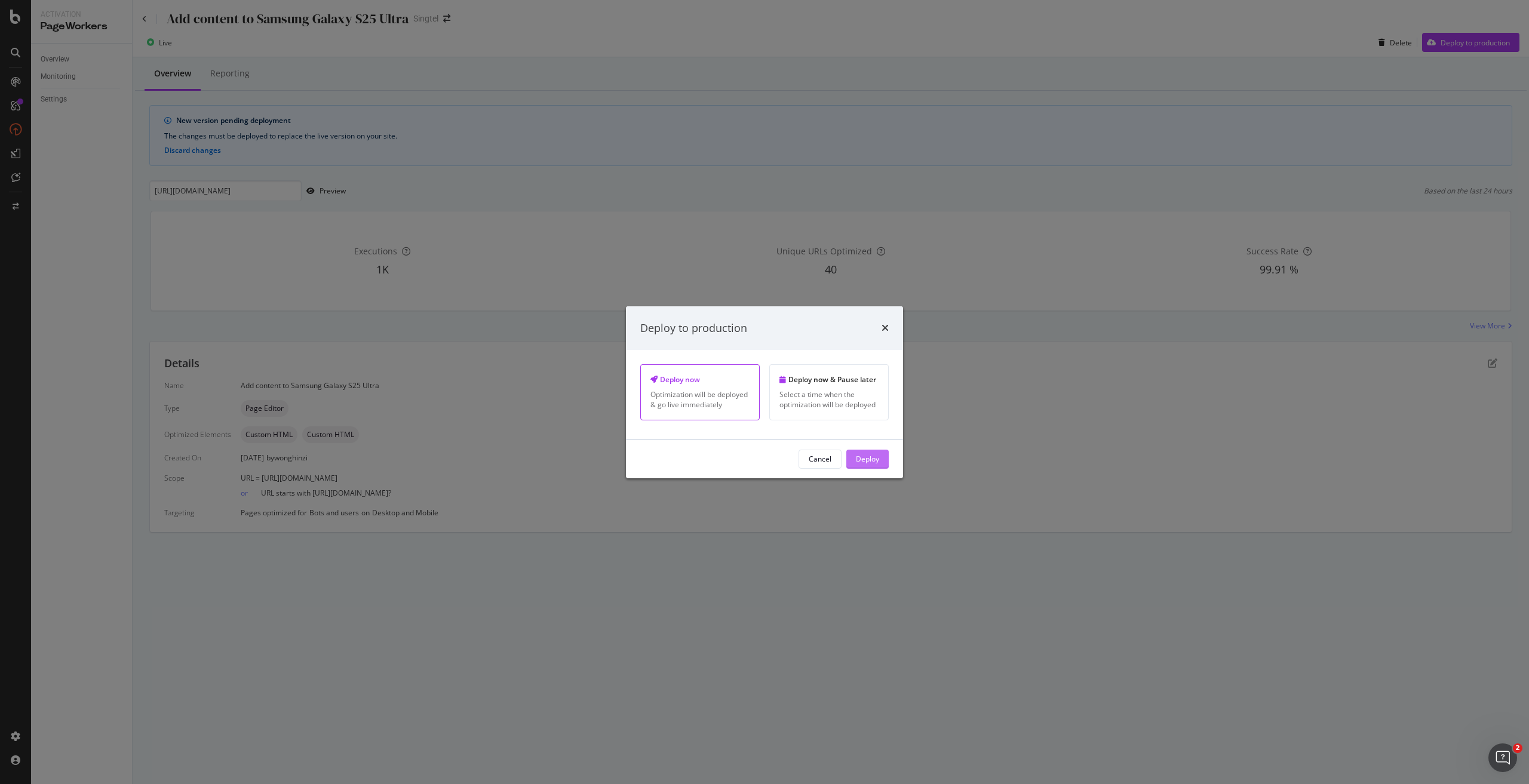
click at [877, 461] on div "Deploy" at bounding box center [867, 458] width 23 height 10
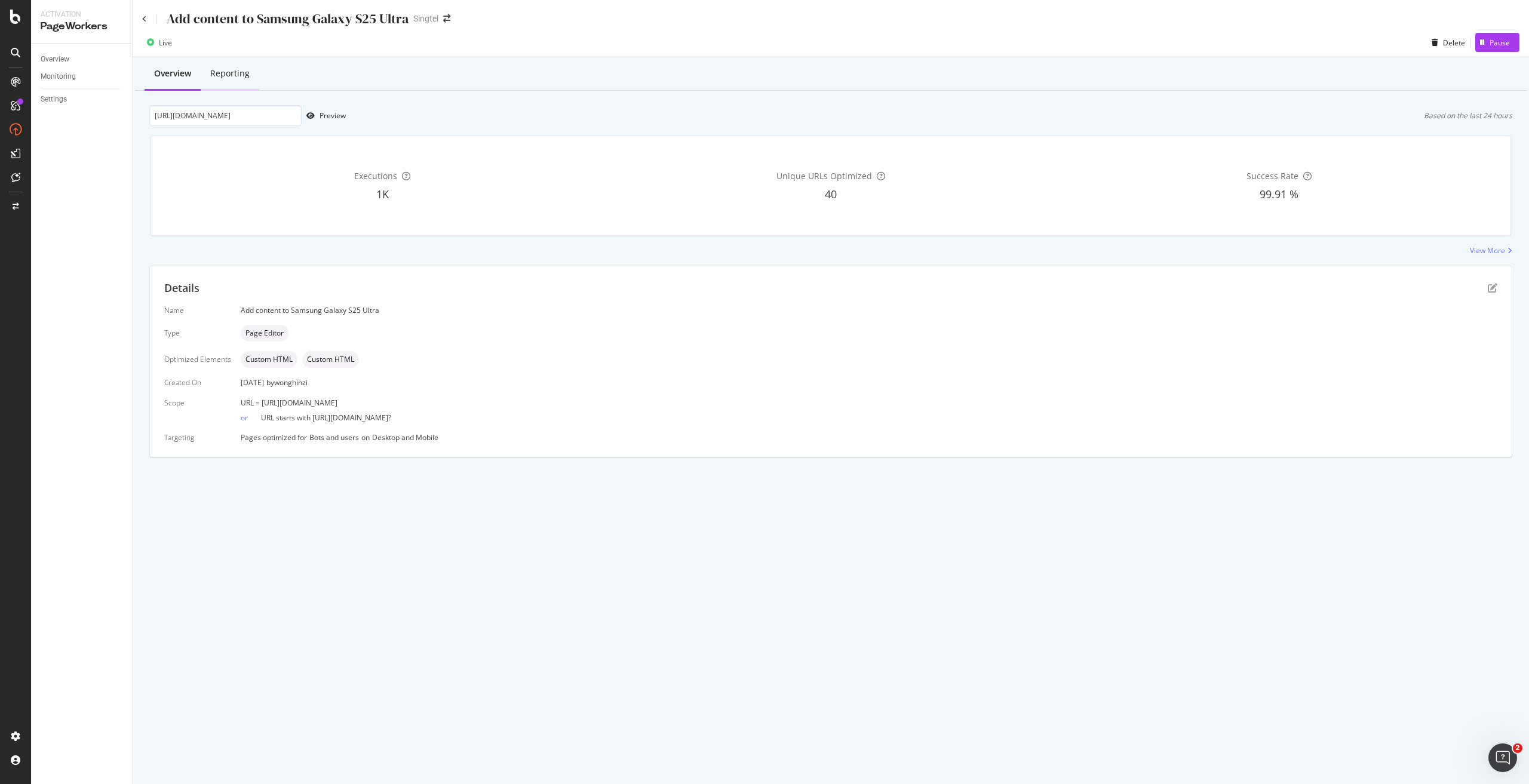
click at [246, 79] on div "Reporting" at bounding box center [230, 74] width 40 height 12
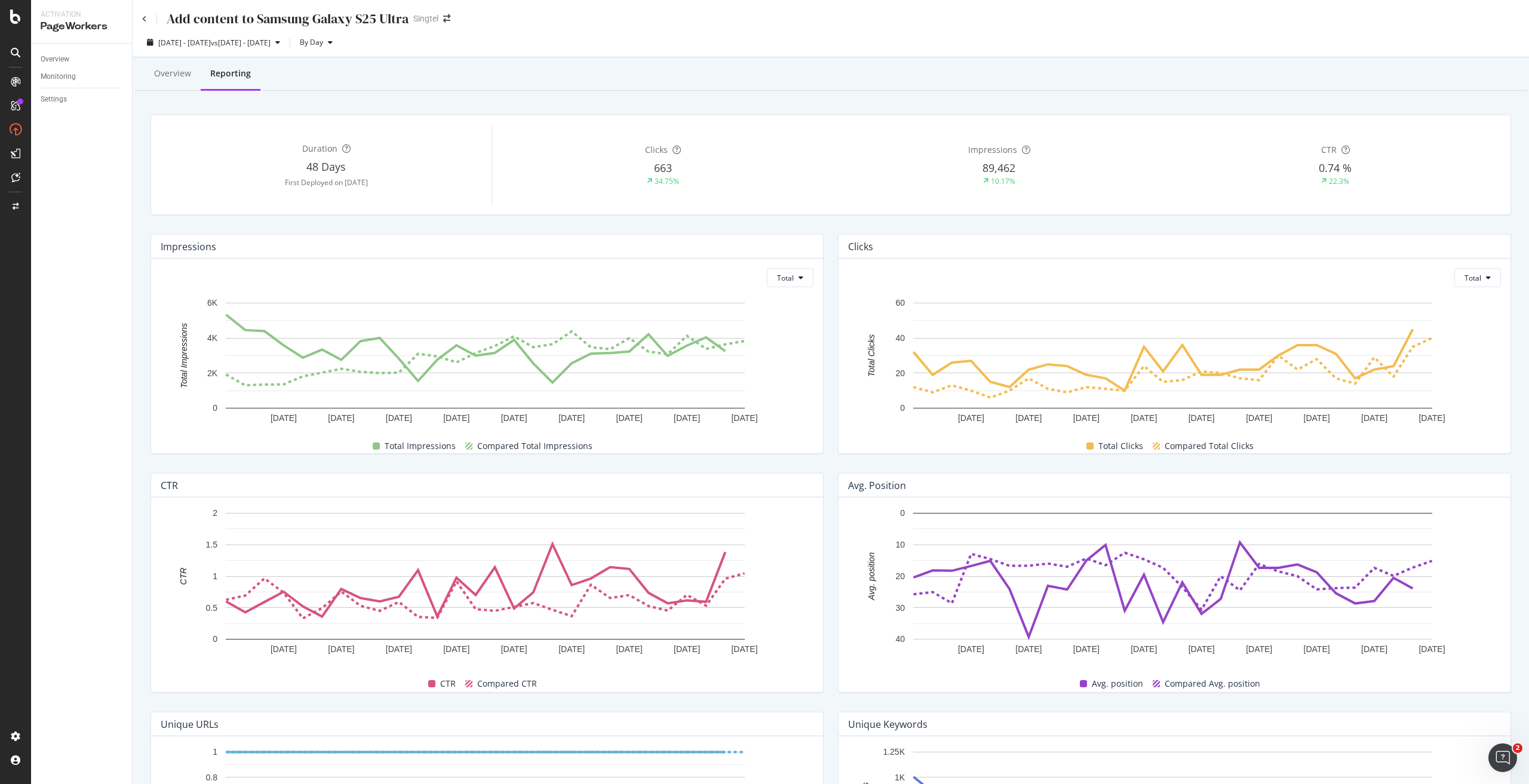
click at [147, 19] on div "Add content to Samsung Galaxy S25 Ultra" at bounding box center [275, 19] width 266 height 18
